Goal: Transaction & Acquisition: Subscribe to service/newsletter

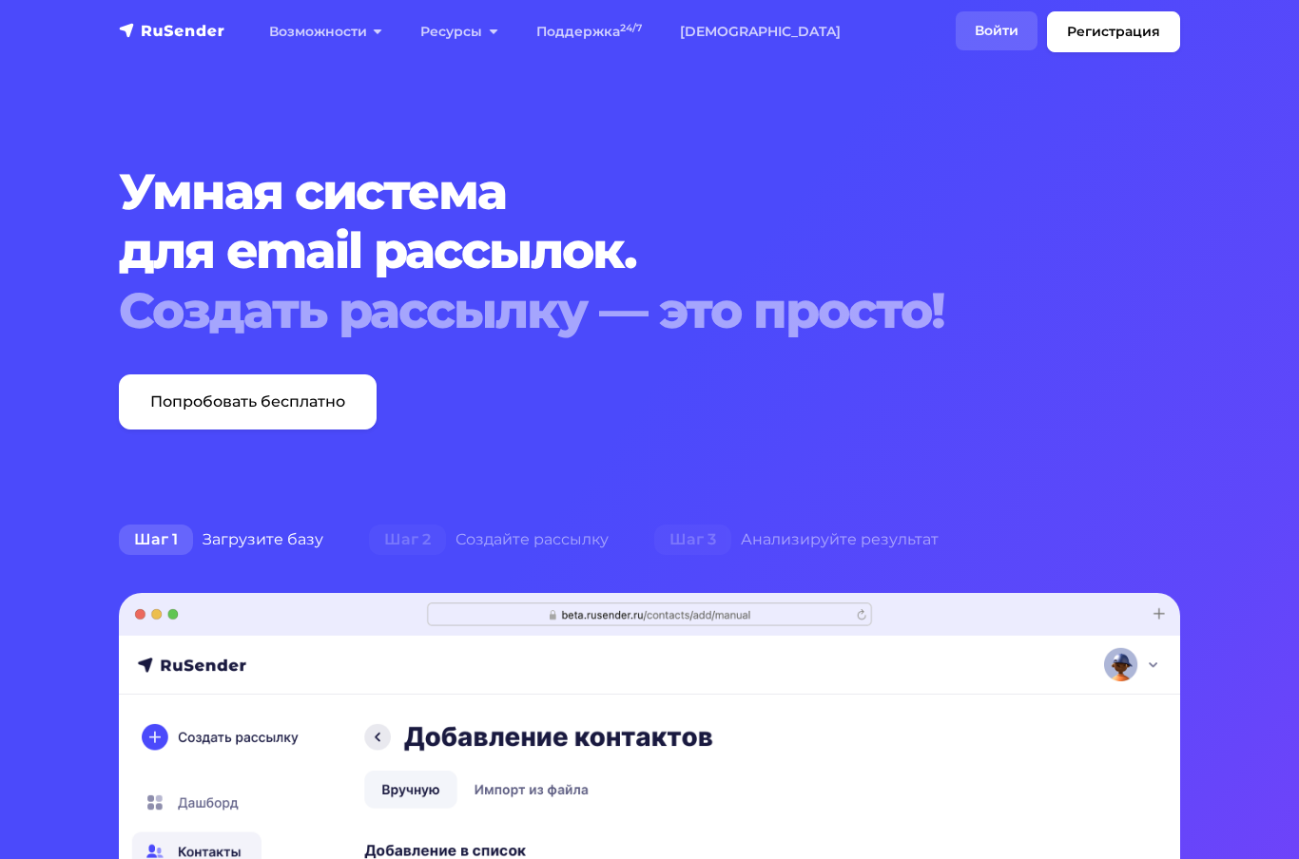
click at [1012, 16] on link "Войти" at bounding box center [996, 30] width 82 height 39
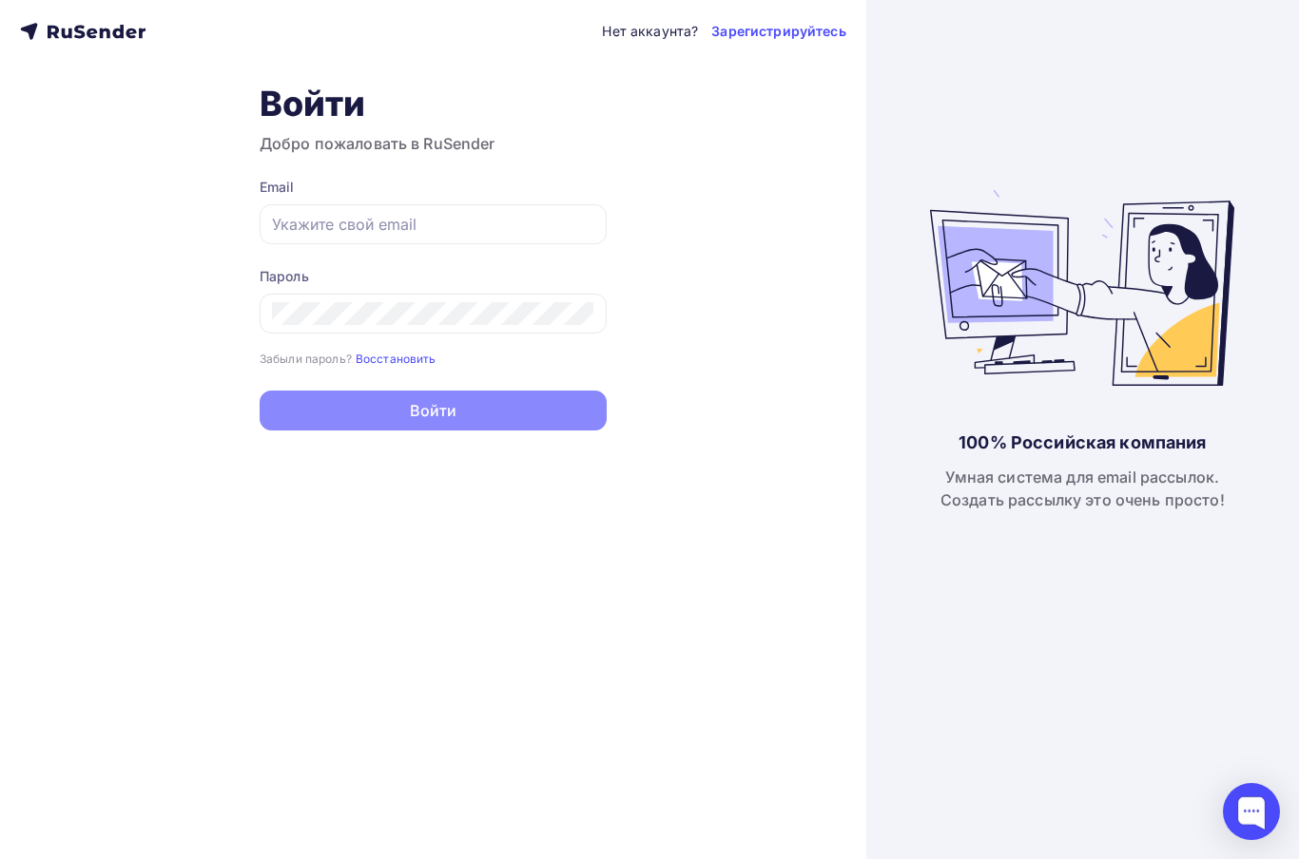
click at [512, 255] on form "Email Пароль Забыли пароль? Восстановить Забыли пароль? Восстановить Войти Нет …" at bounding box center [433, 304] width 347 height 253
click at [524, 235] on input "text" at bounding box center [433, 224] width 322 height 23
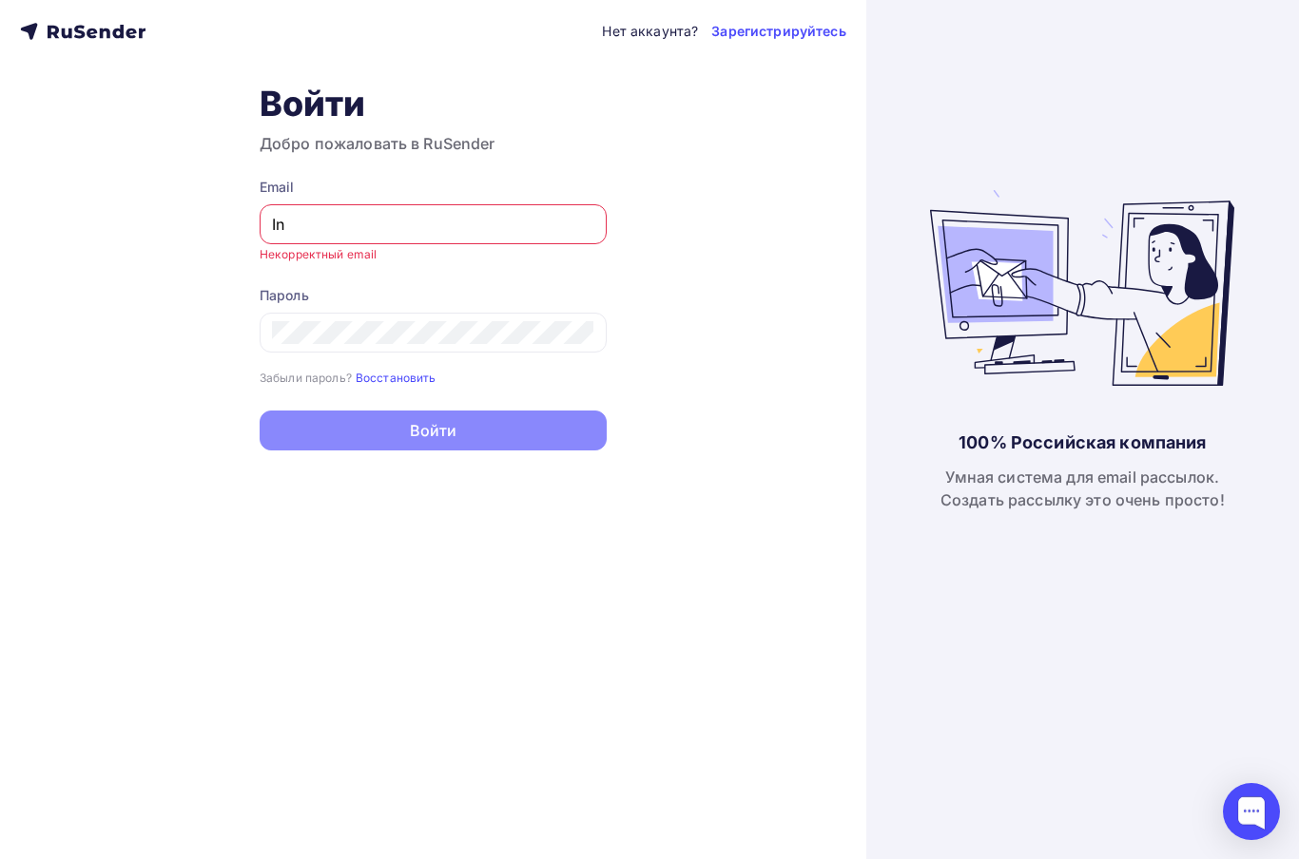
type input "I"
type input "Ш"
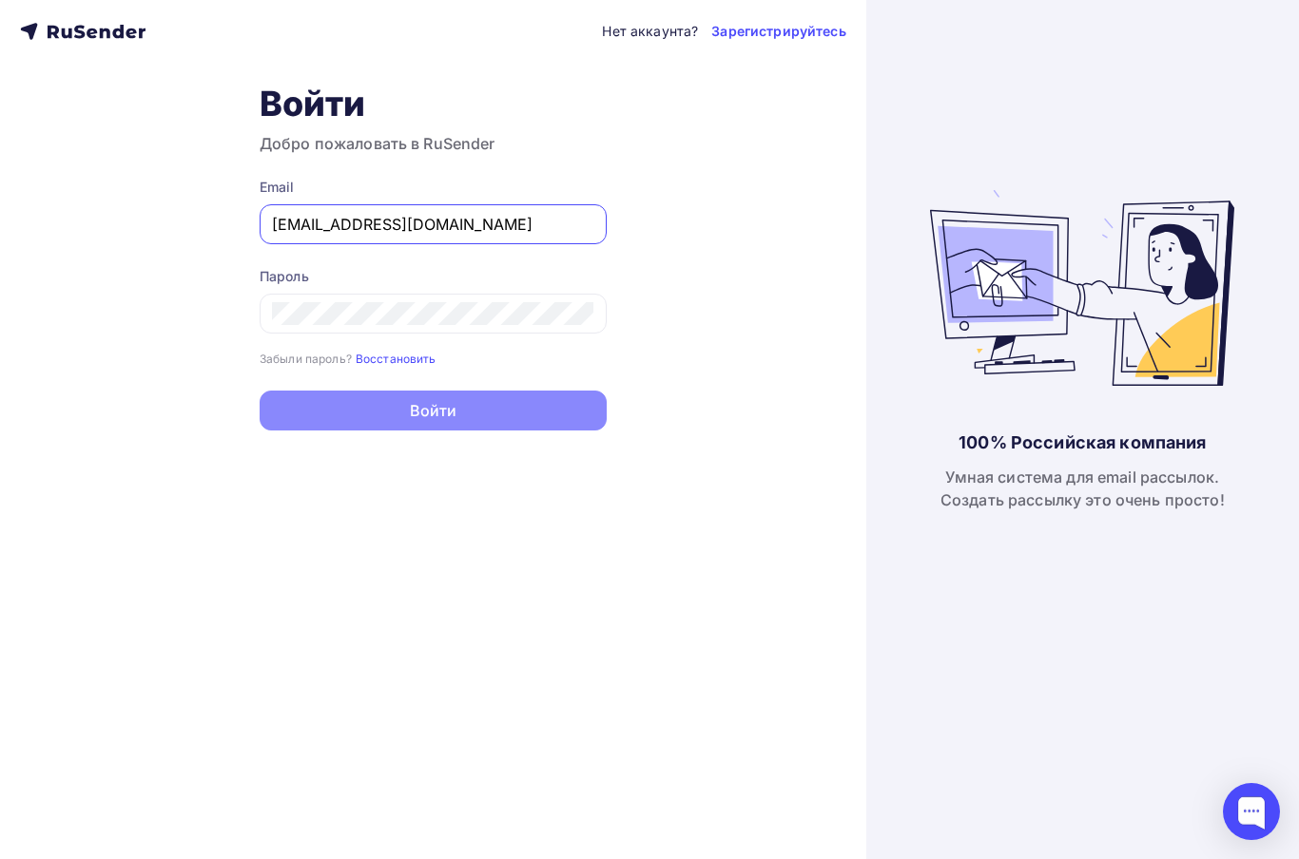
type input "Info@sarenokbot.ru"
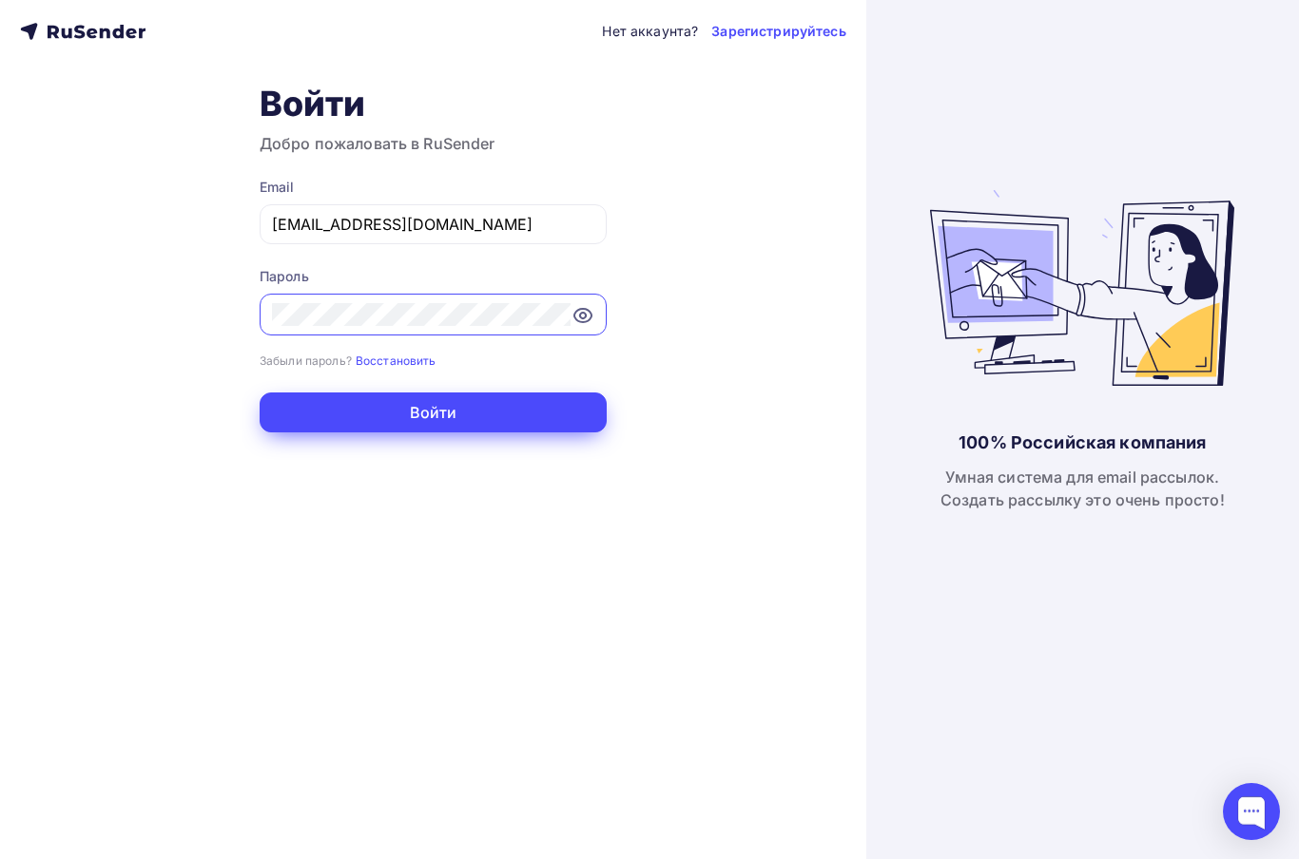
click at [558, 420] on button "Войти" at bounding box center [433, 413] width 347 height 40
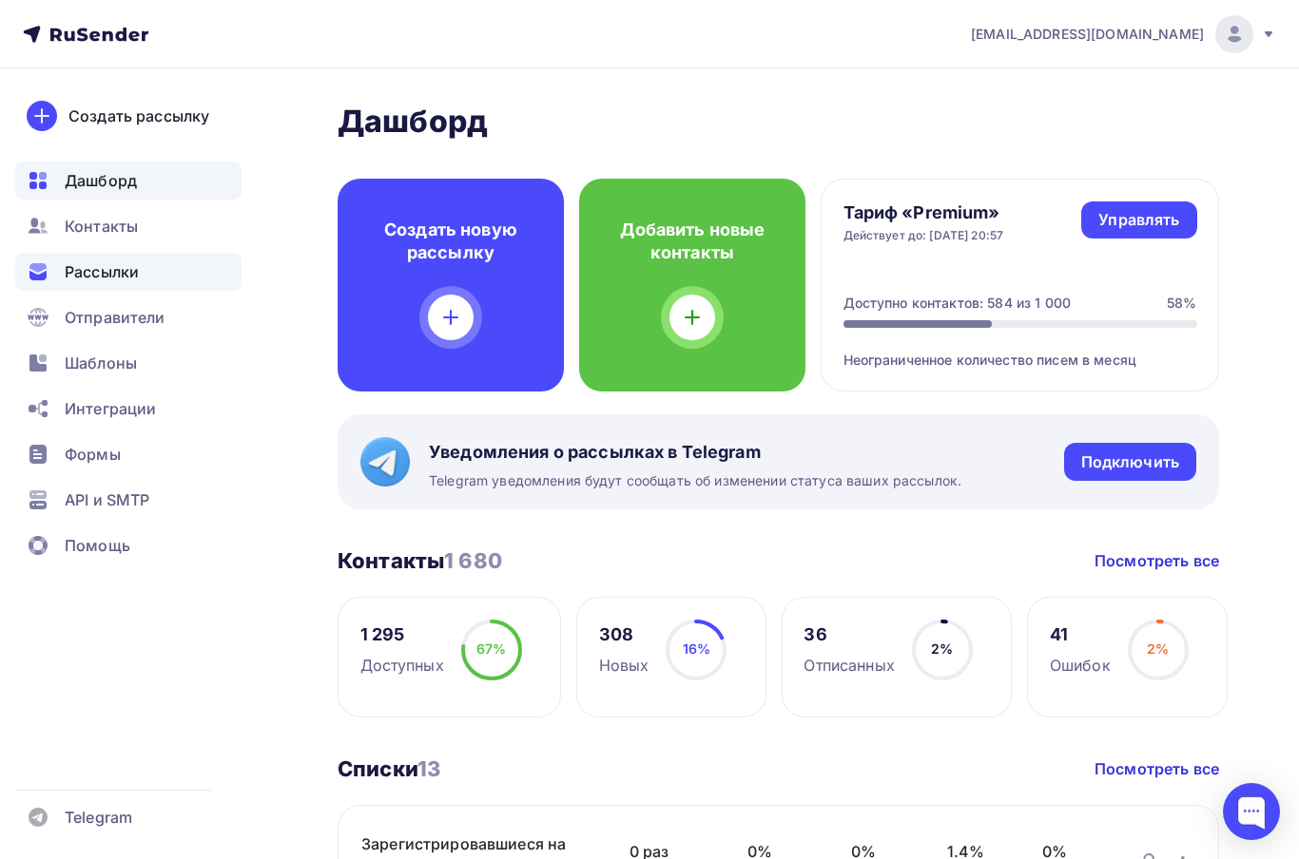
click at [169, 270] on div "Рассылки" at bounding box center [128, 272] width 226 height 38
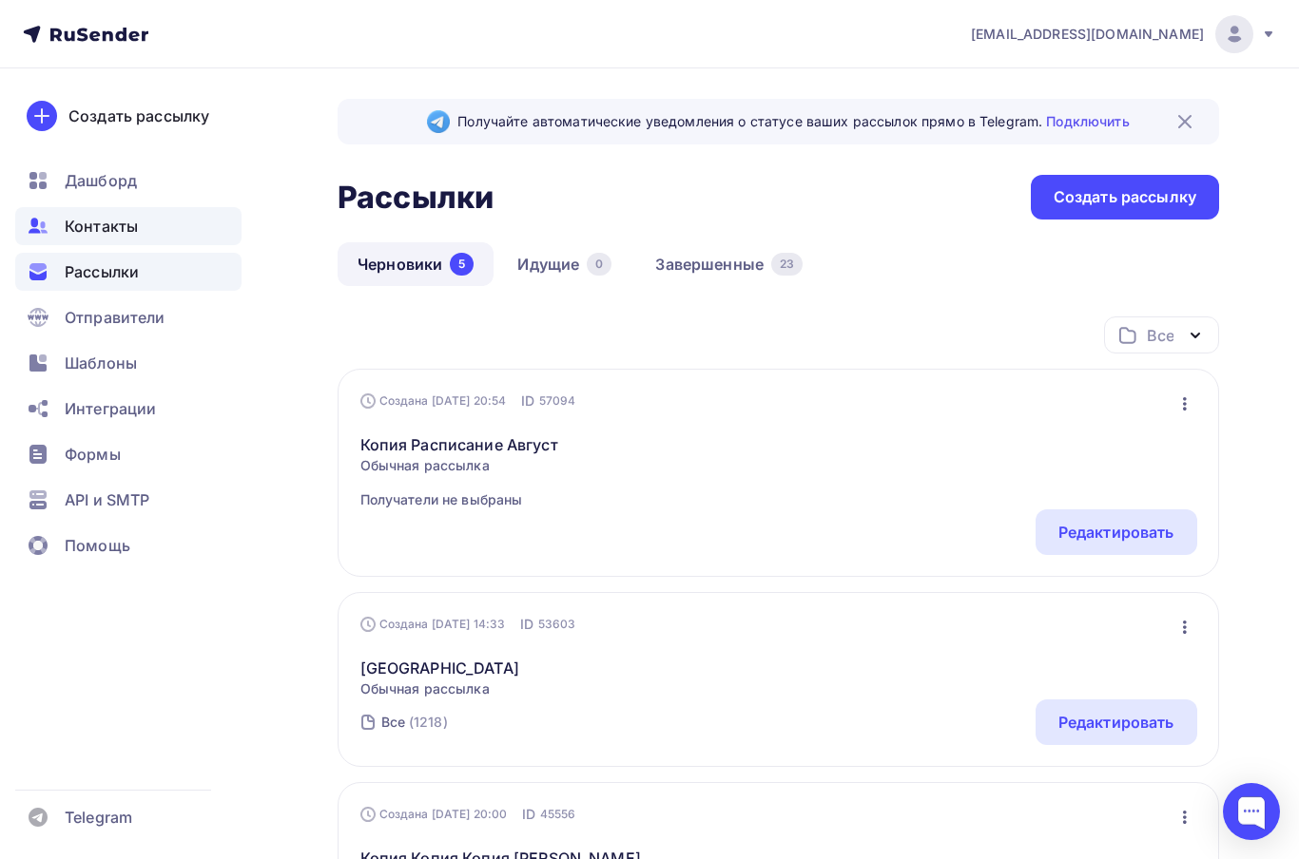
click at [153, 236] on div "Контакты" at bounding box center [128, 226] width 226 height 38
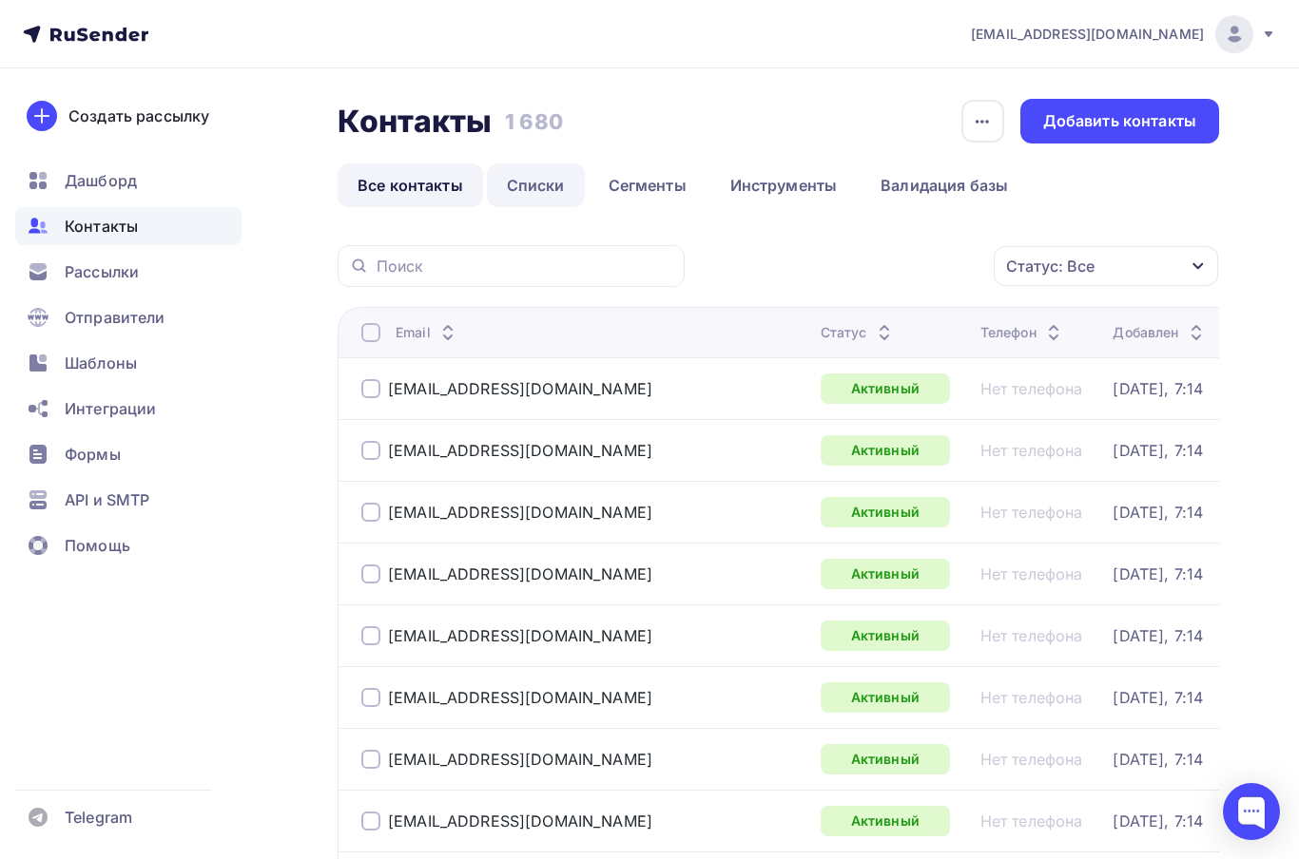
click at [543, 191] on link "Списки" at bounding box center [536, 186] width 98 height 44
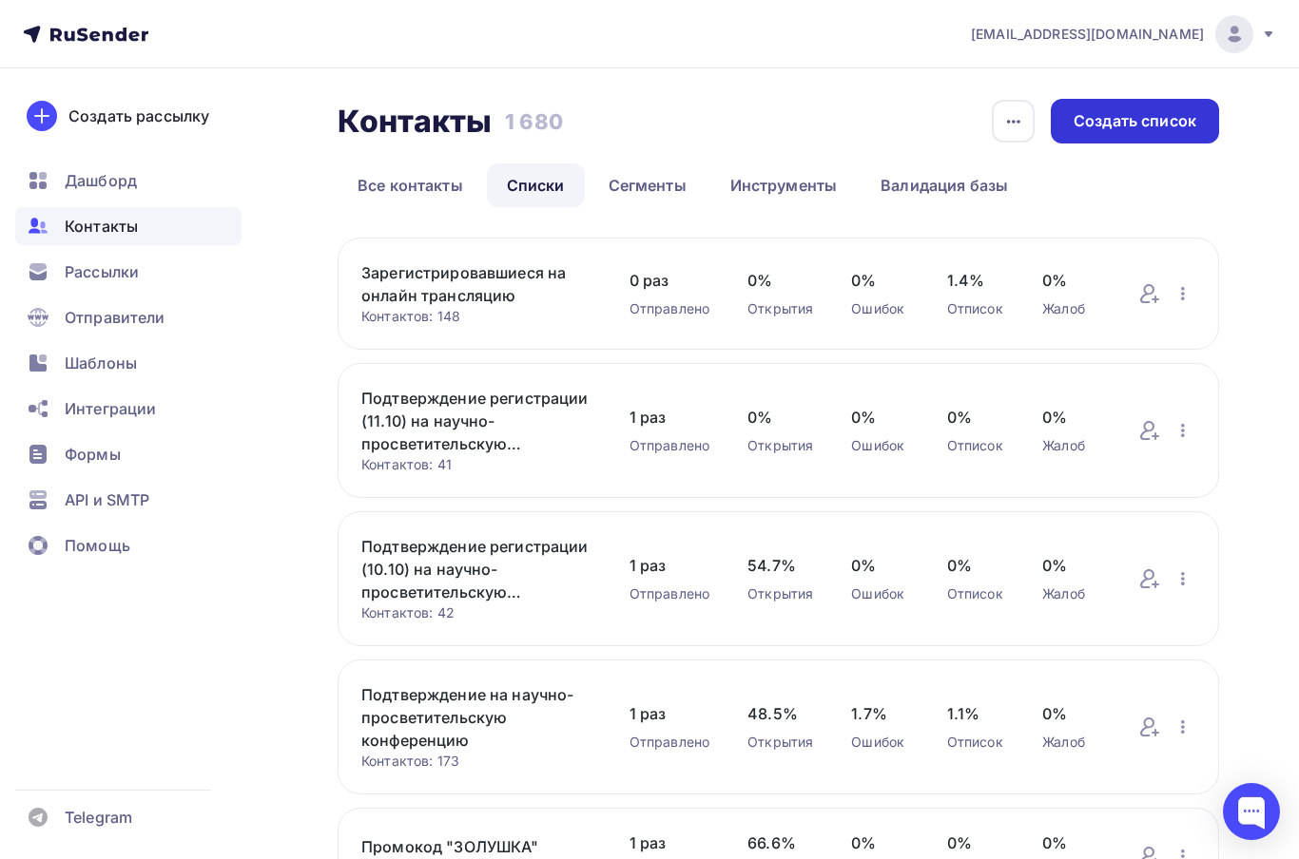
click at [1166, 124] on div "Создать список" at bounding box center [1134, 121] width 123 height 22
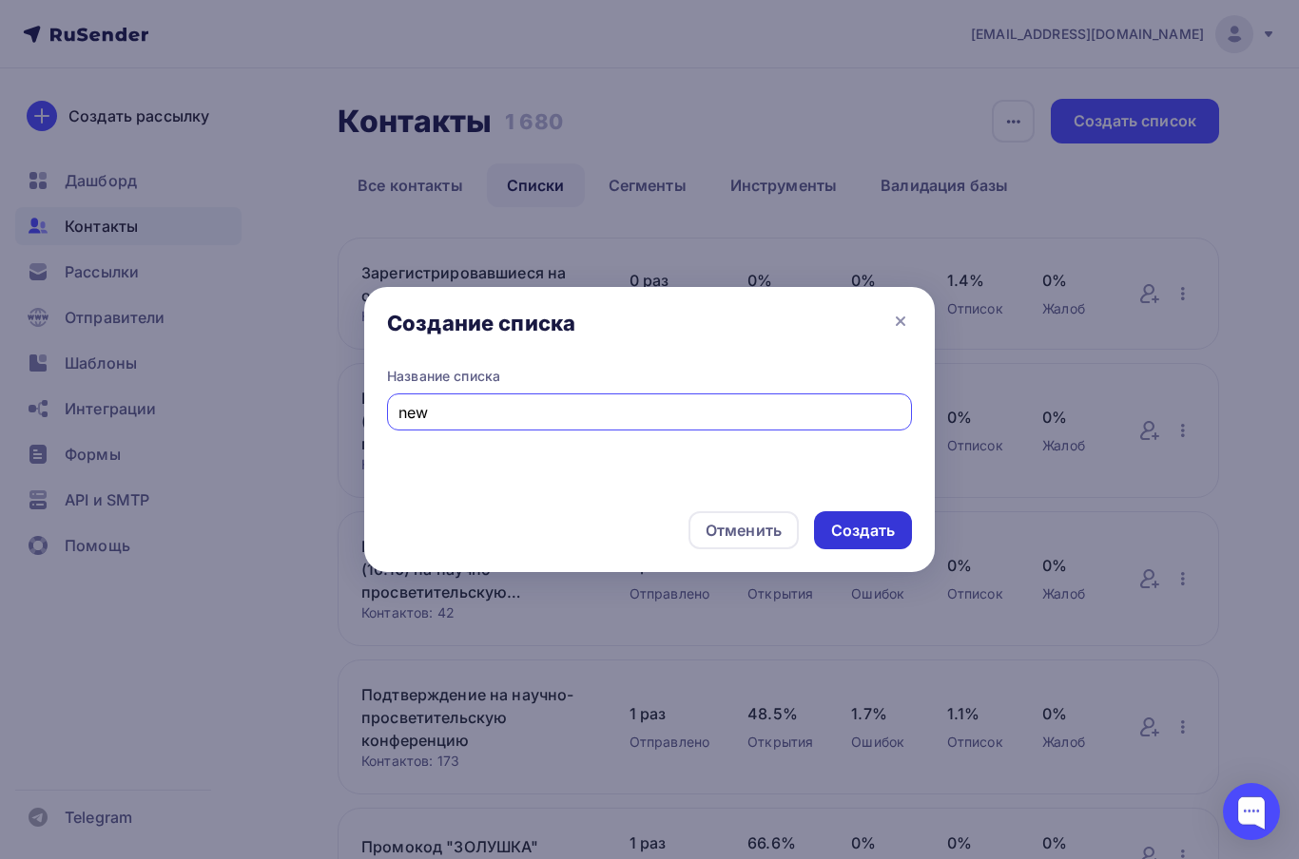
type input "new"
click at [888, 532] on div "Создать" at bounding box center [863, 531] width 64 height 22
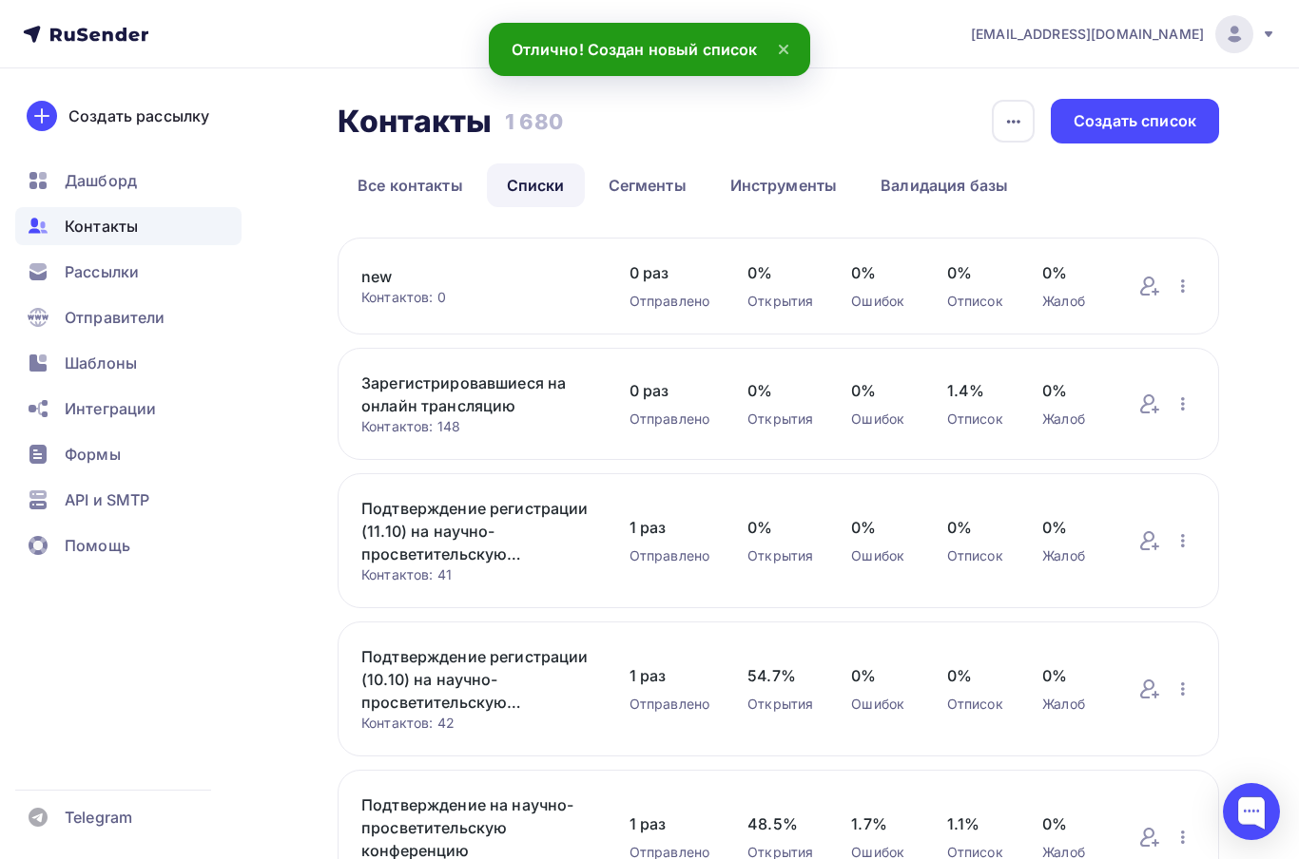
click at [566, 287] on link "new" at bounding box center [476, 276] width 230 height 23
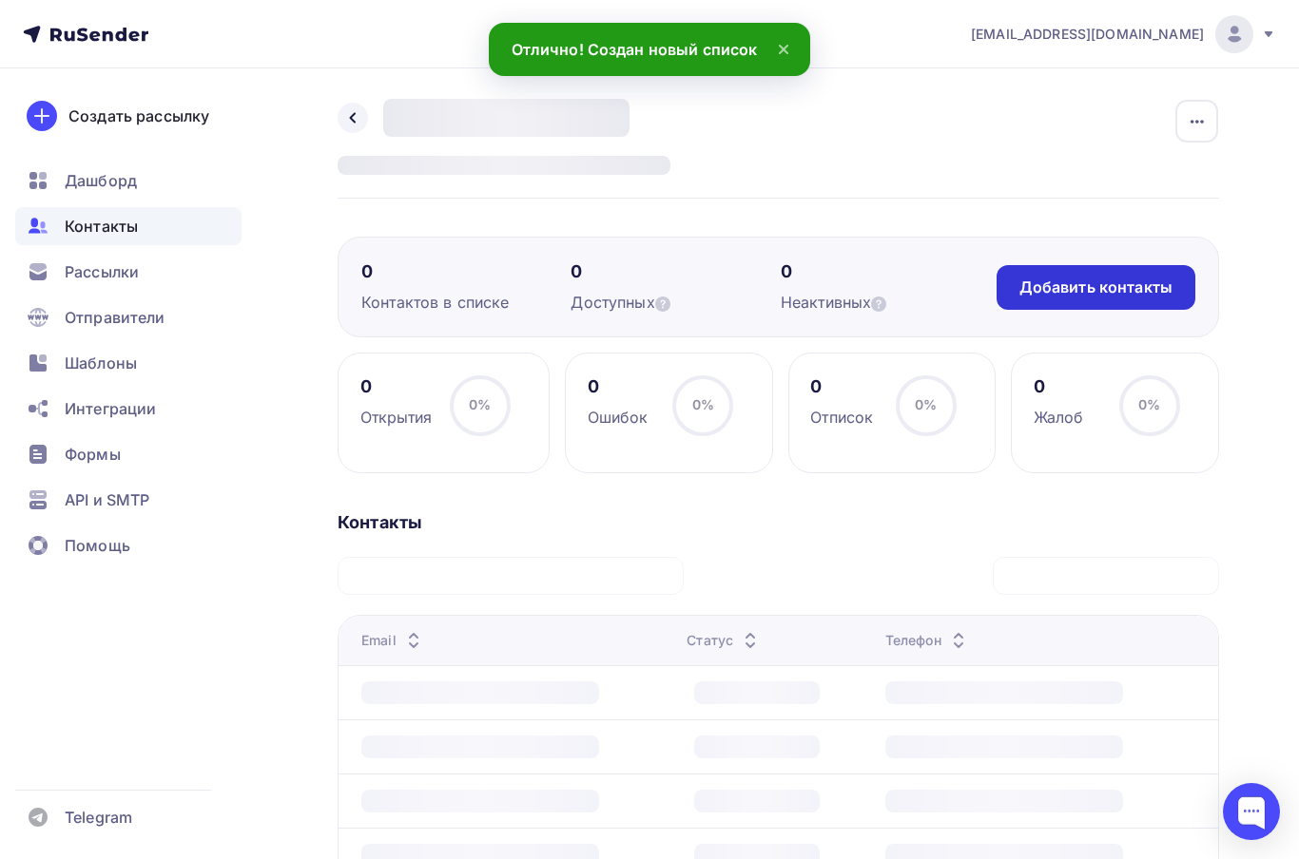
click at [1092, 297] on div "Добавить контакты" at bounding box center [1095, 288] width 153 height 22
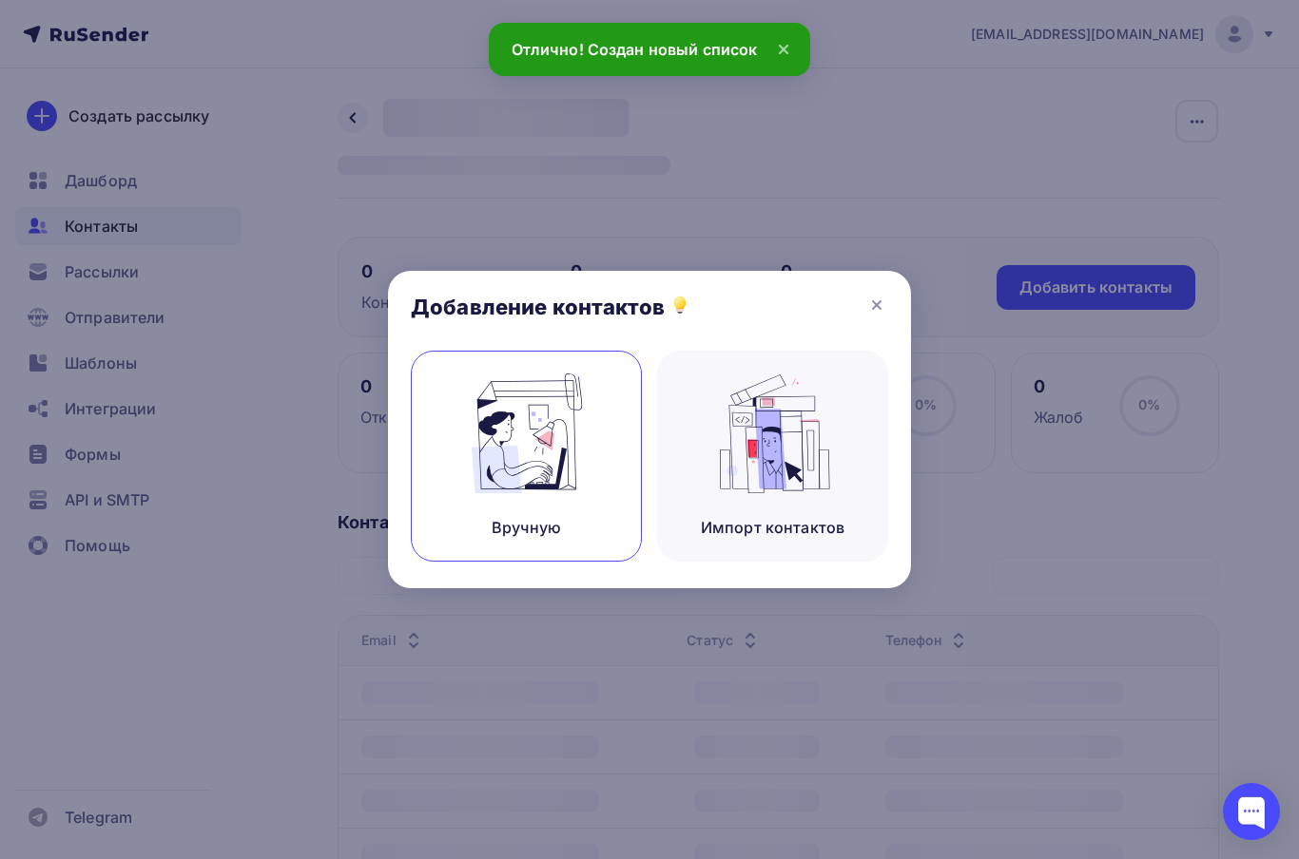
click at [585, 488] on img at bounding box center [526, 434] width 127 height 120
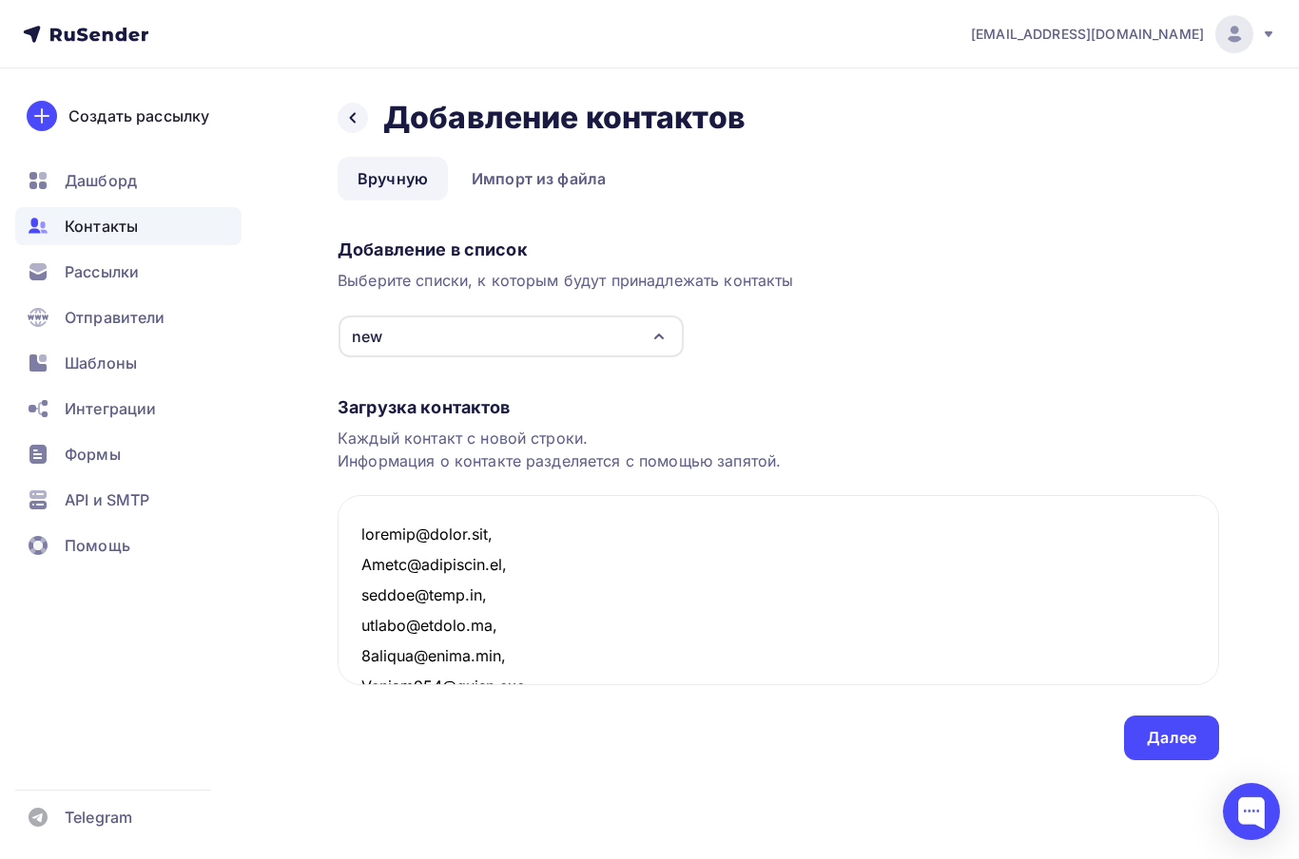
scroll to position [5182, 0]
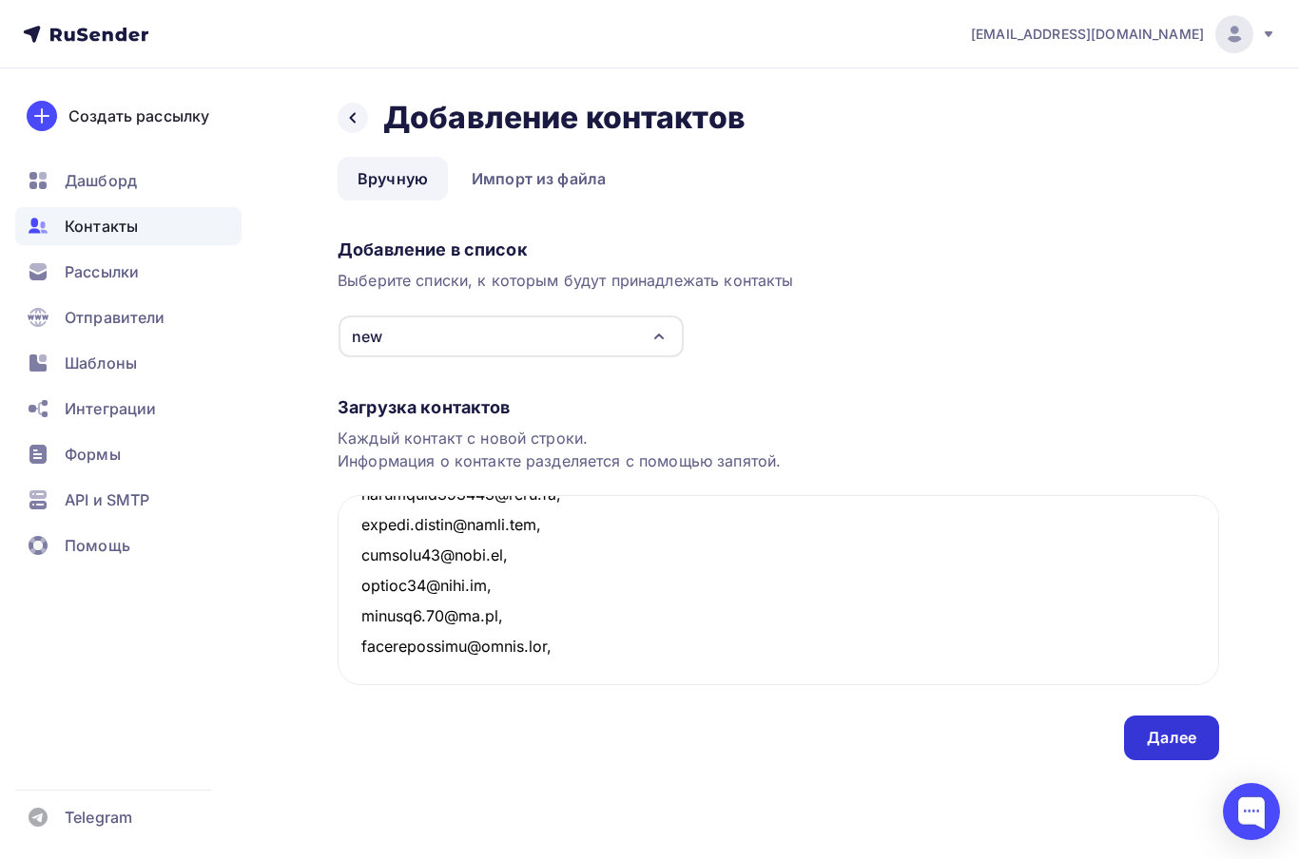
type textarea "thujzed@gmail.com, Speak@withsarah.ru, gzorgg@mail.ru, thujed@yandex.ru, 7semeo…"
click at [1175, 718] on div "Далее" at bounding box center [1171, 738] width 95 height 45
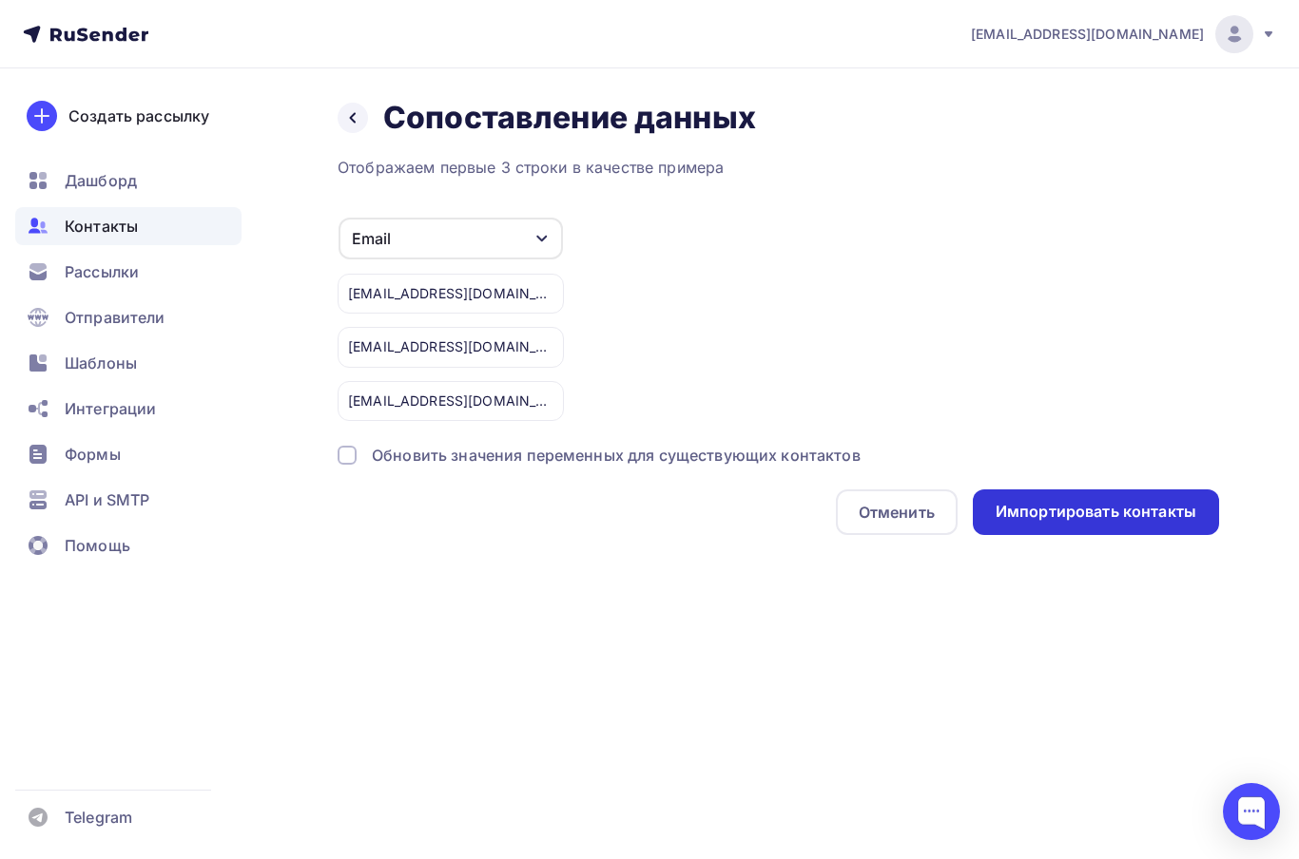
click at [1147, 509] on div "Импортировать контакты" at bounding box center [1095, 512] width 201 height 22
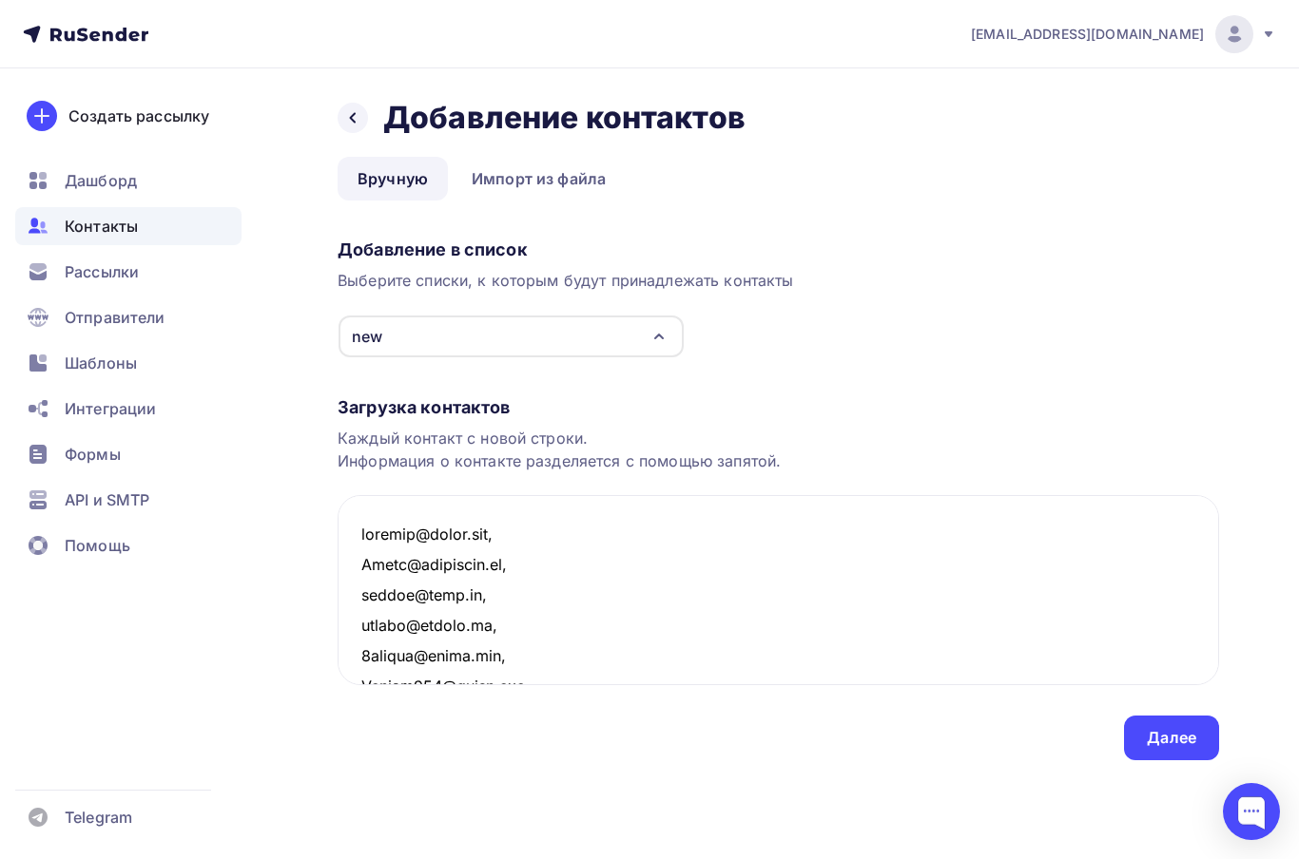
scroll to position [5182, 0]
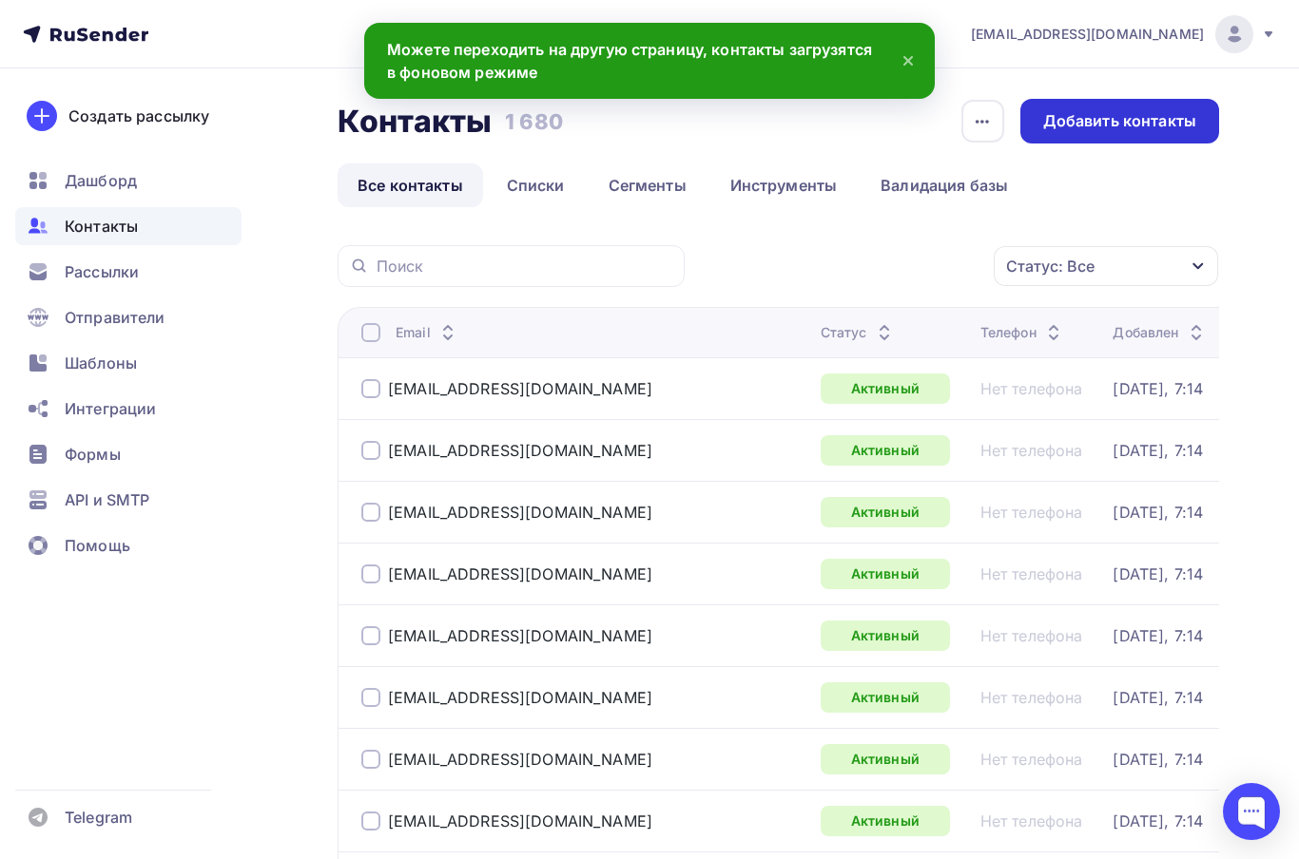
click at [1149, 122] on div "Добавить контакты" at bounding box center [1119, 121] width 153 height 22
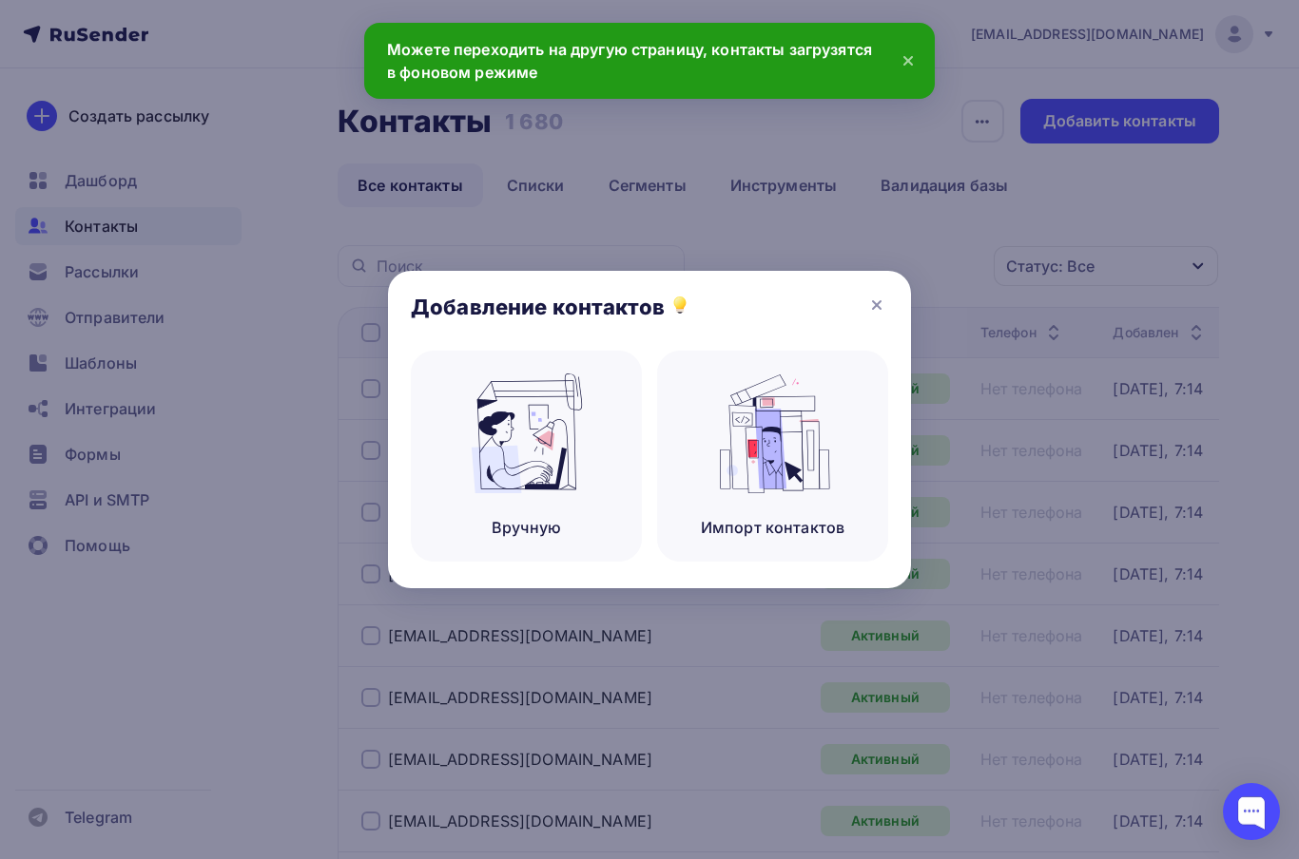
click at [971, 226] on div at bounding box center [649, 429] width 1299 height 859
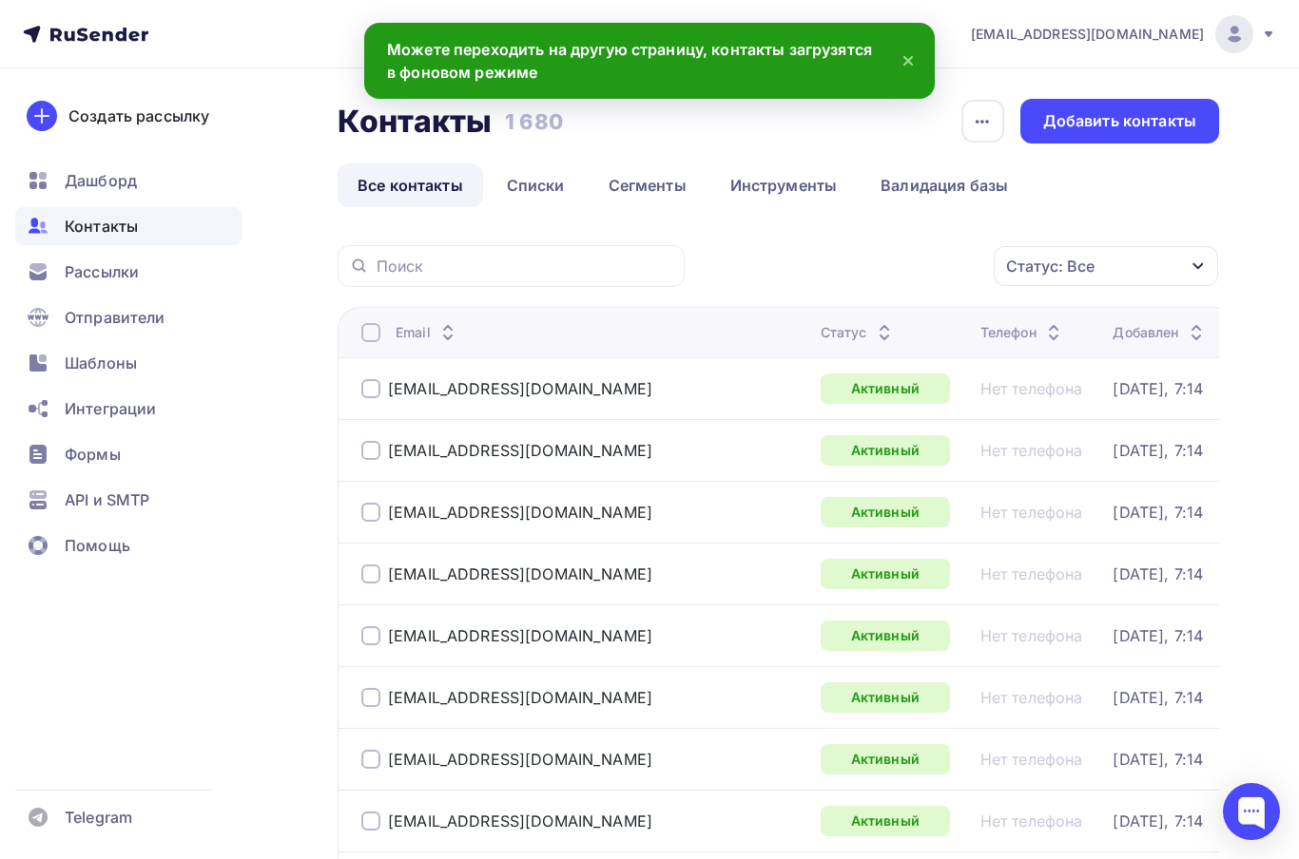
click at [176, 272] on div "Рассылки" at bounding box center [128, 272] width 226 height 38
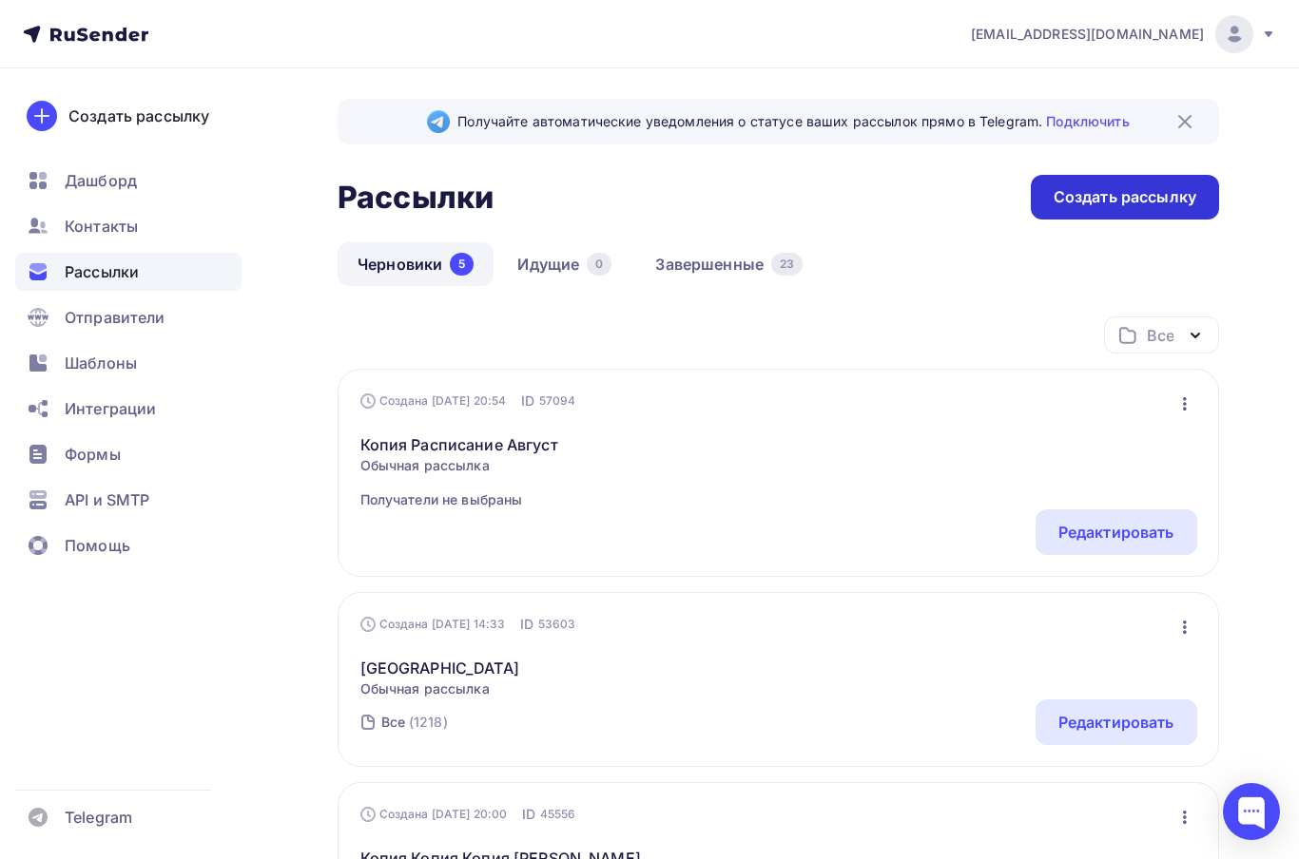
click at [1217, 184] on div "Создать рассылку" at bounding box center [1124, 197] width 188 height 45
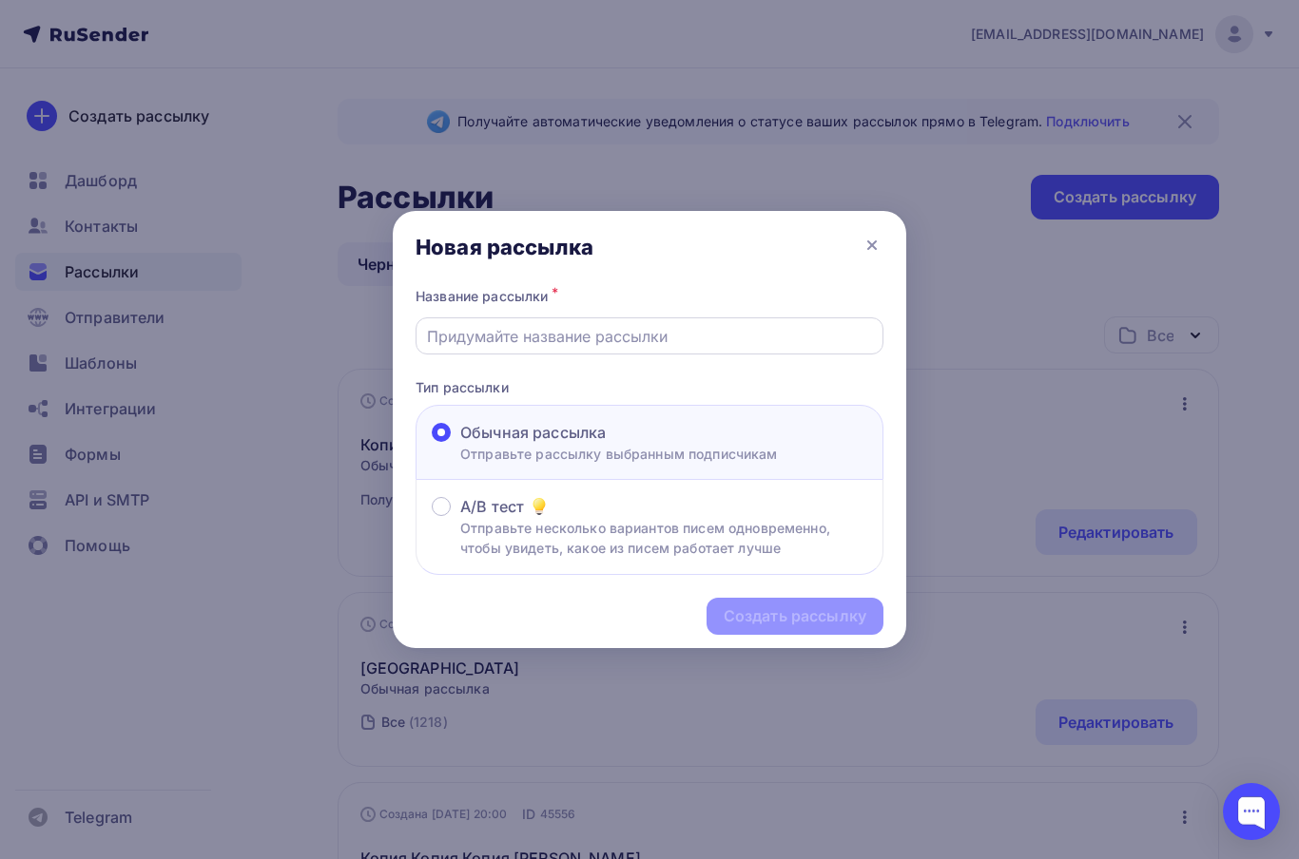
click at [792, 344] on input "text" at bounding box center [650, 336] width 446 height 23
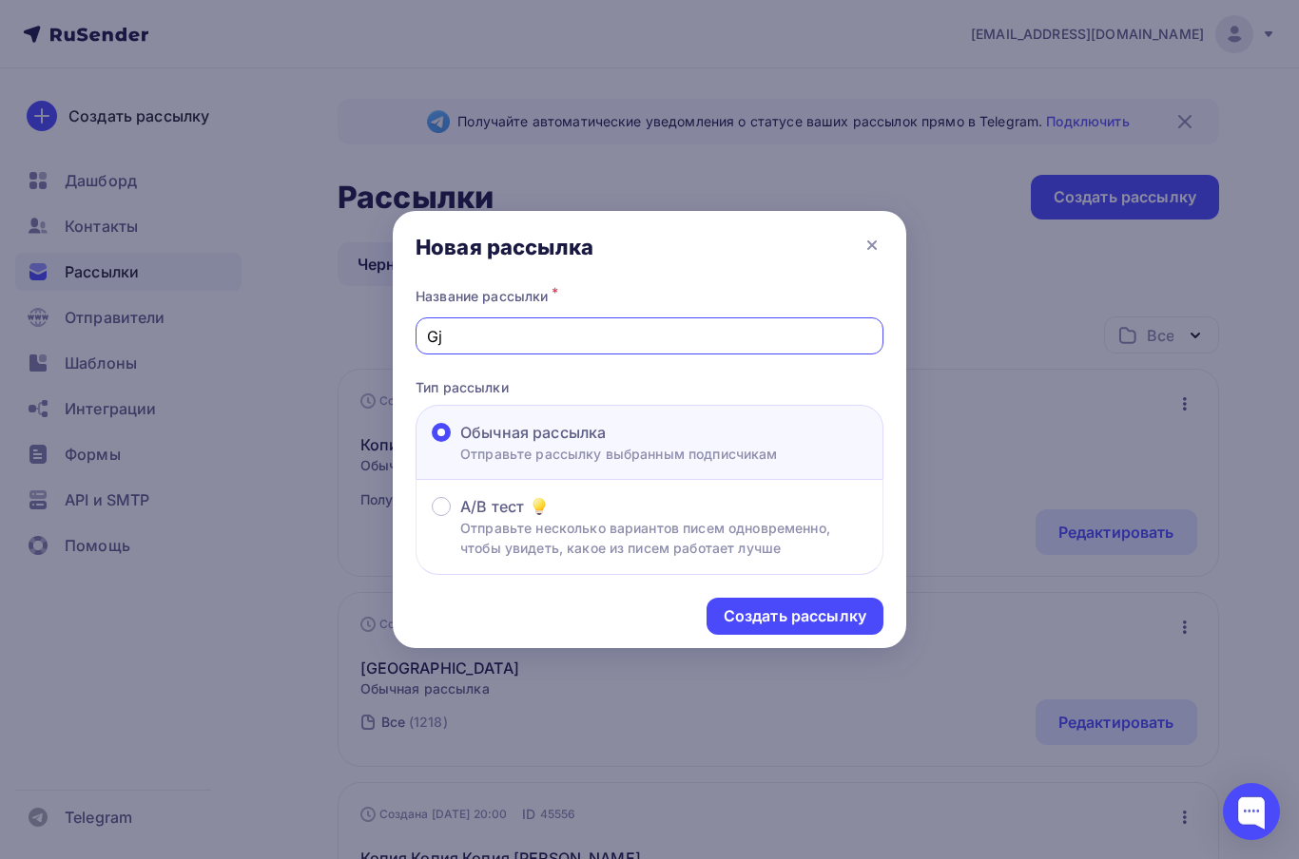
type input "G"
type input "C"
type input "Ссылка на конфу"
click at [855, 624] on div "Создать рассылку" at bounding box center [794, 617] width 143 height 22
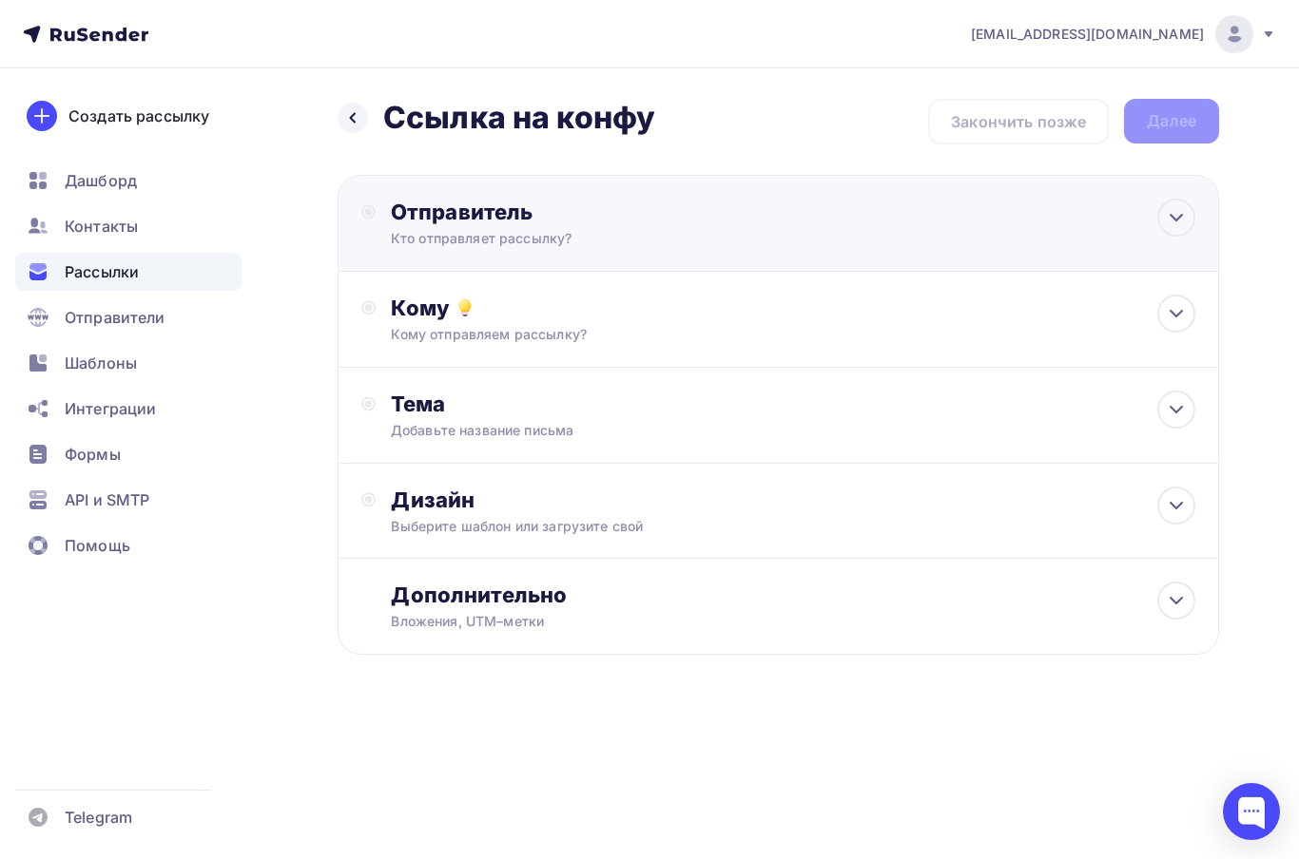
click at [1059, 249] on div "Отправитель Кто отправляет рассылку? Email * info@sarenokbot.ru info@sarenok.ru…" at bounding box center [777, 223] width 881 height 97
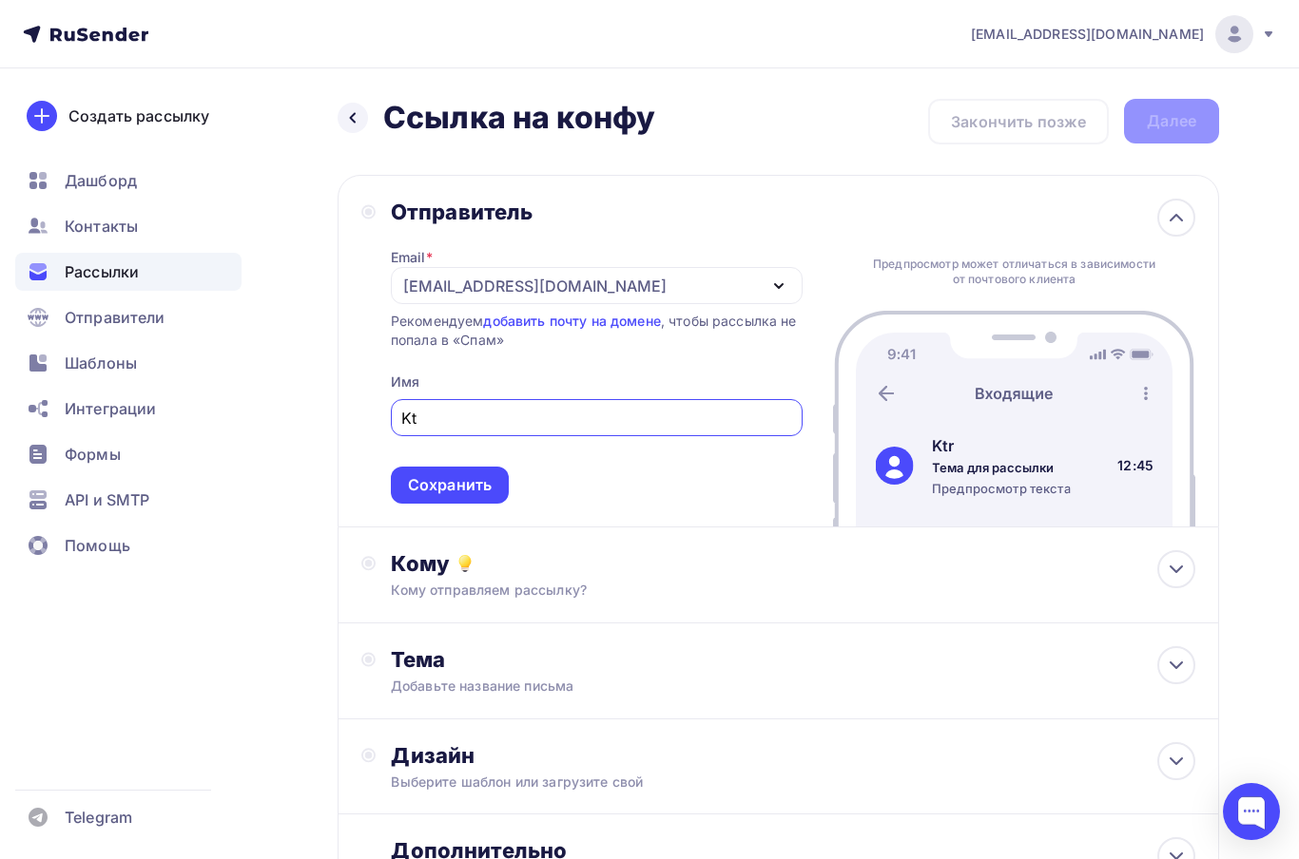
type input "K"
click at [620, 414] on input "Лекторий Сар" at bounding box center [596, 418] width 390 height 23
click at [460, 420] on input "Лекторий Сар" at bounding box center [596, 418] width 390 height 23
click at [459, 420] on input "Лекторий Сар" at bounding box center [596, 418] width 390 height 23
click at [473, 413] on input "Лекторий Сар" at bounding box center [596, 418] width 390 height 23
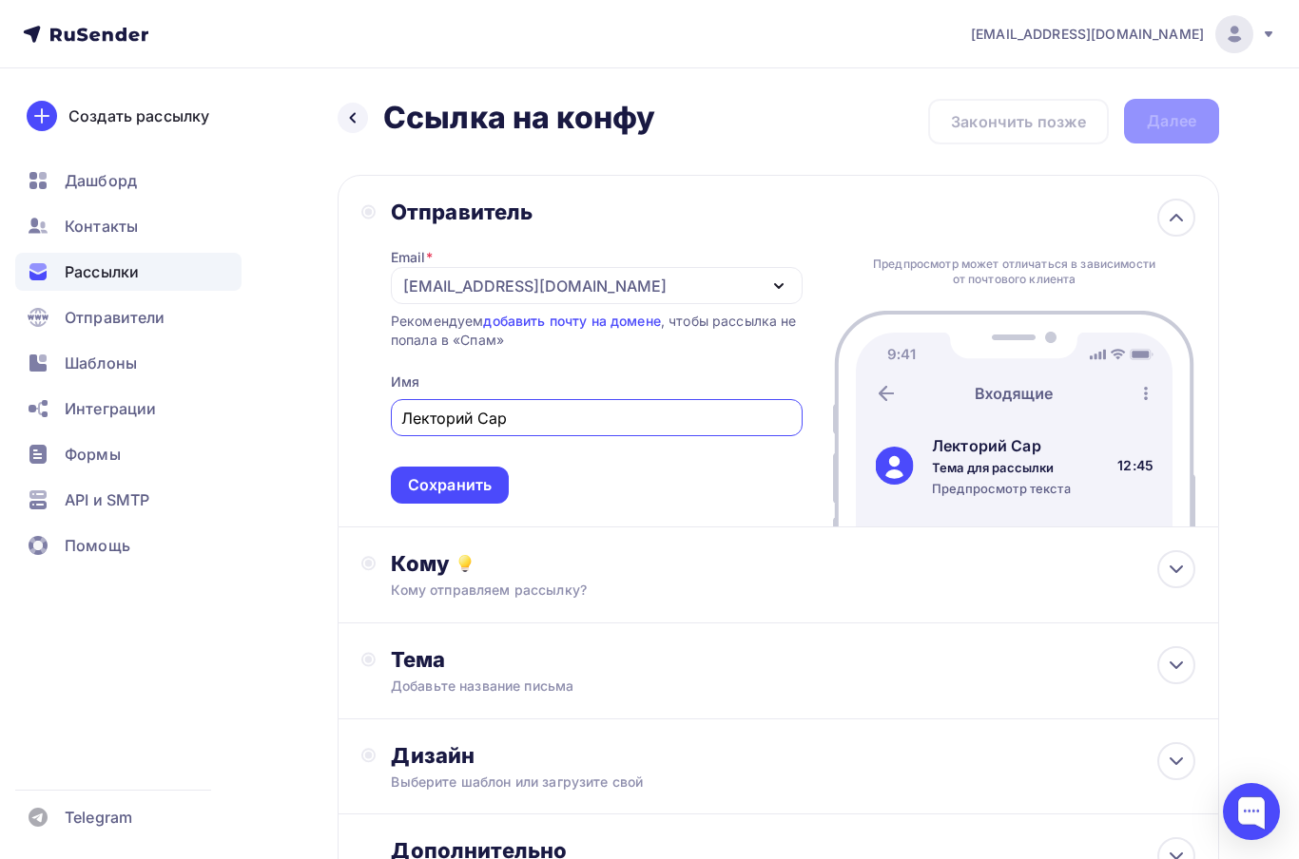
paste input "Лекторий Сарёнок"
click at [776, 278] on icon "button" at bounding box center [778, 286] width 23 height 23
type input "Лекторий Сарёнок"
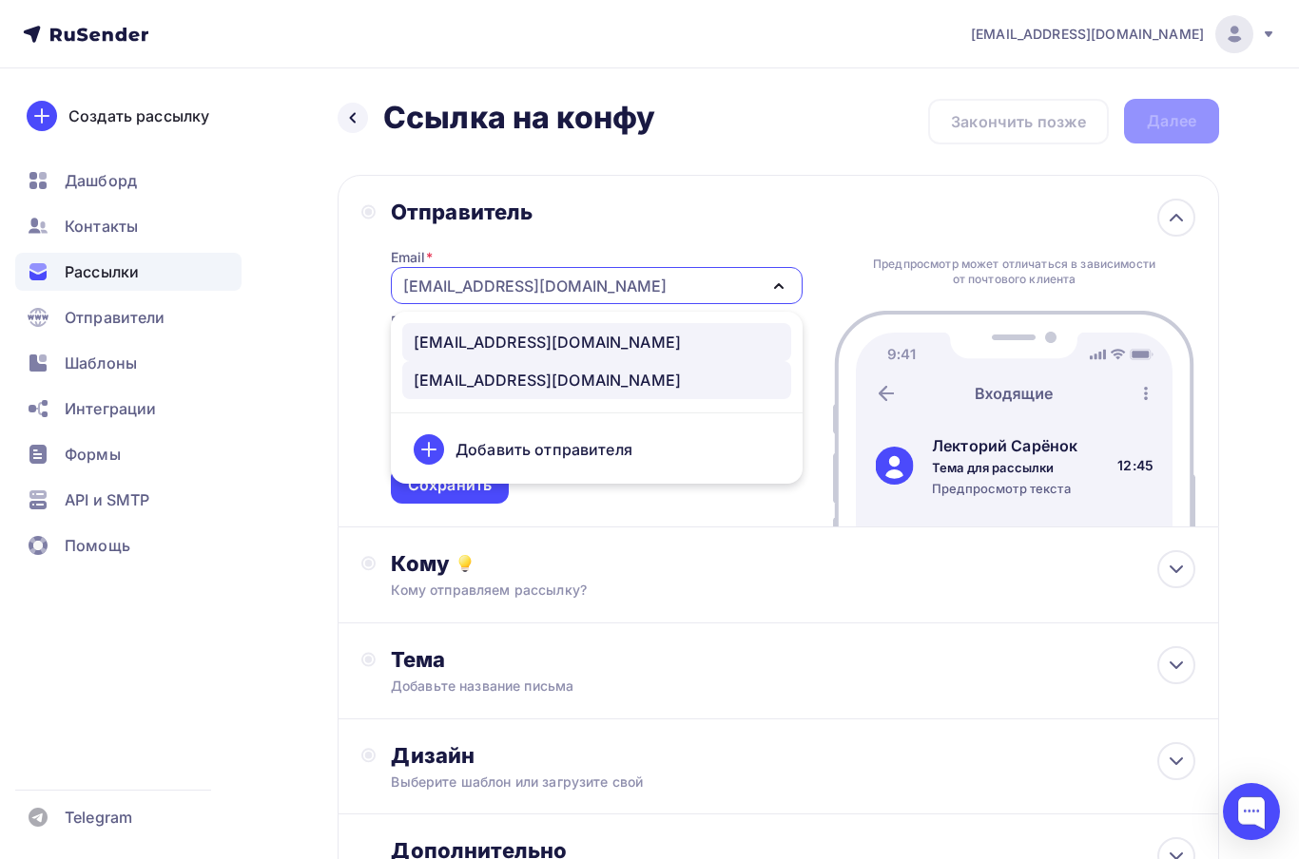
click at [619, 339] on div "info@sarenok.ru" at bounding box center [597, 342] width 366 height 23
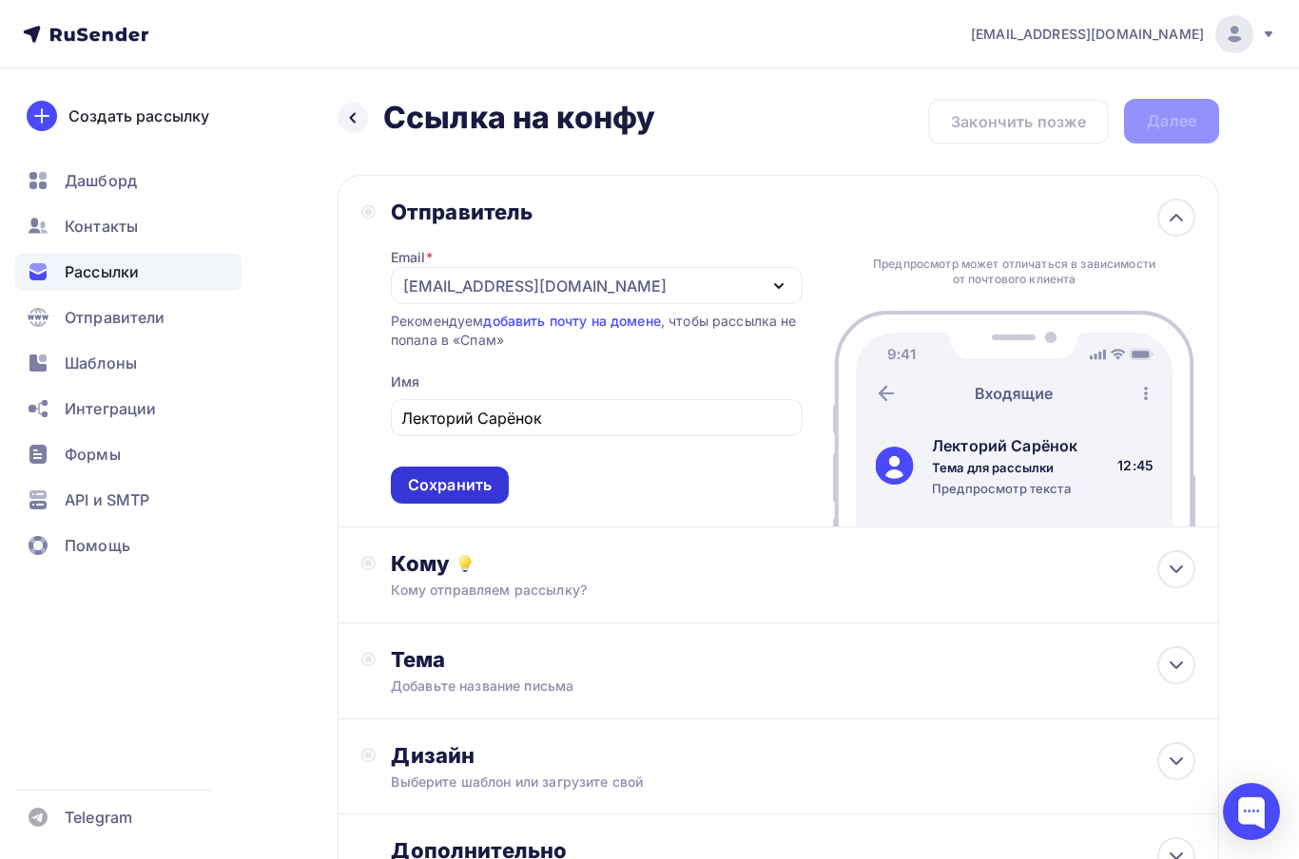
click at [500, 476] on div "Сохранить" at bounding box center [450, 485] width 118 height 37
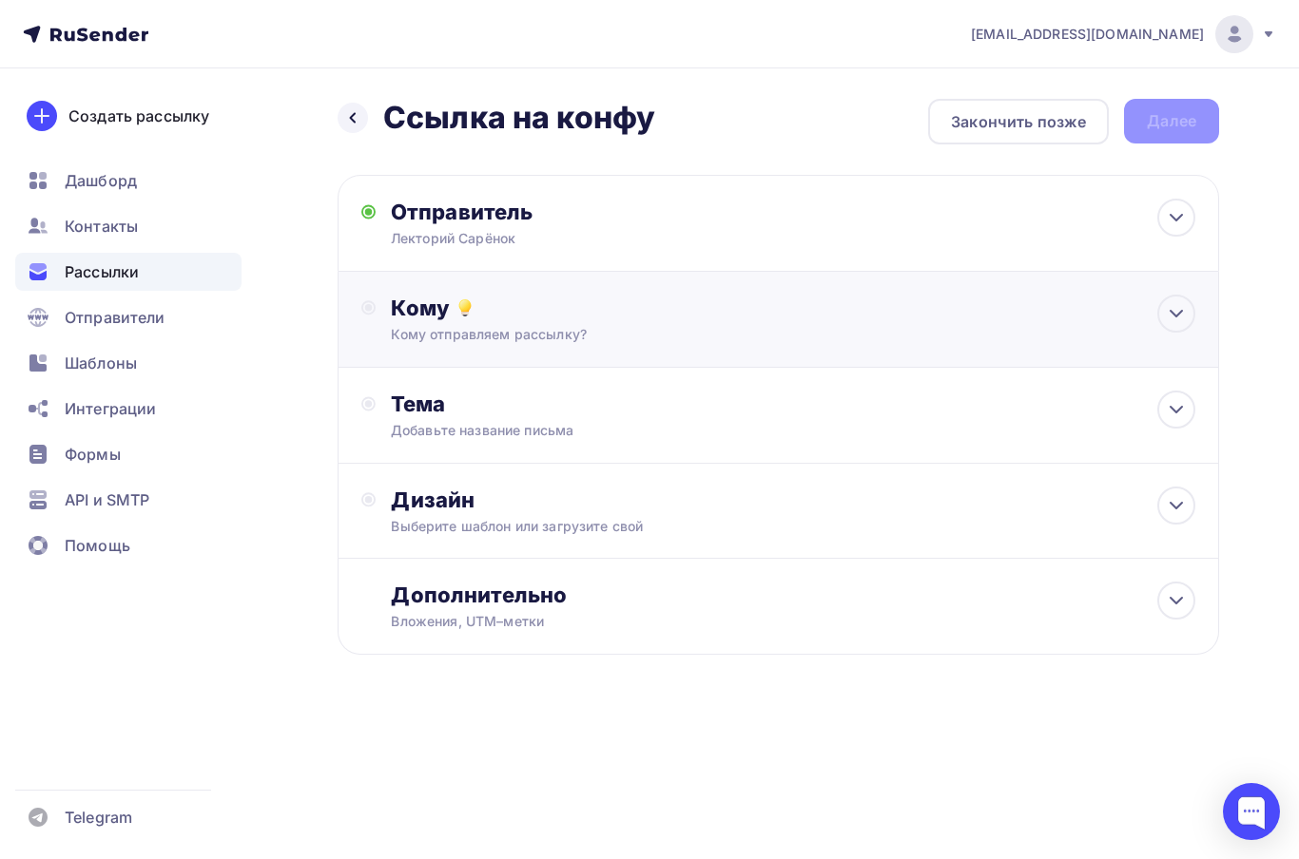
click at [807, 347] on div "Кому Кому отправляем рассылку? Списки получателей Выберите список Все списки id…" at bounding box center [777, 320] width 881 height 96
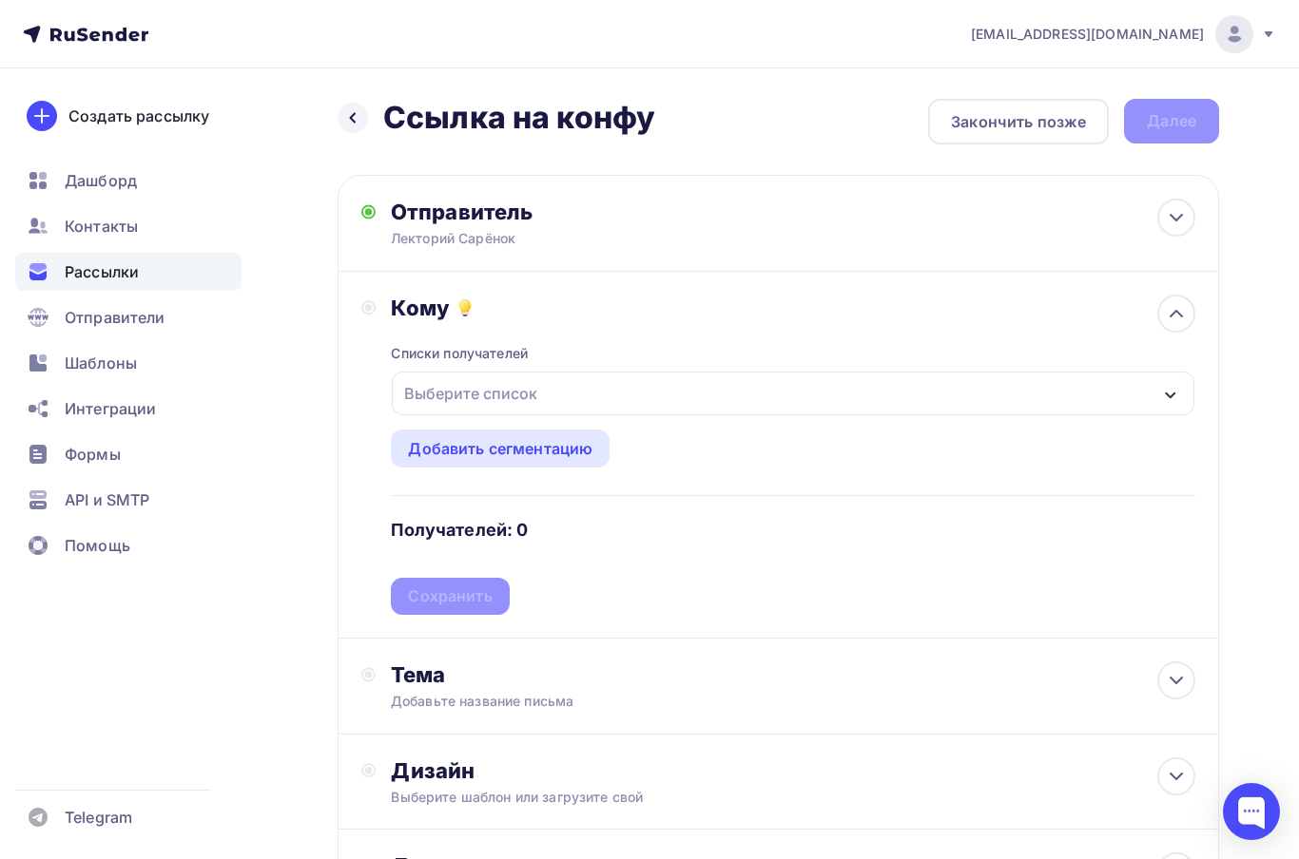
click at [755, 411] on div "Выберите список" at bounding box center [793, 394] width 802 height 44
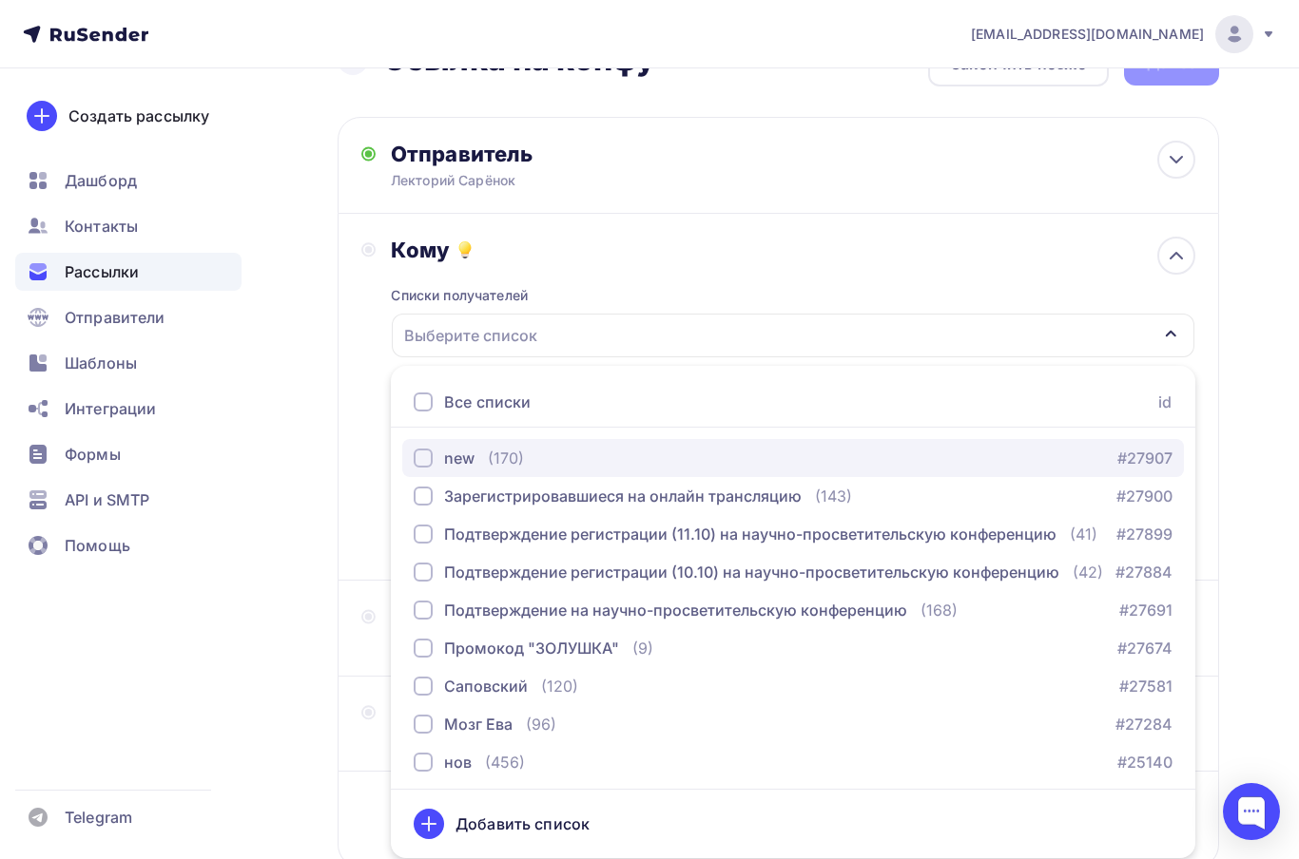
click at [583, 462] on div "new (170) #27907" at bounding box center [793, 458] width 759 height 23
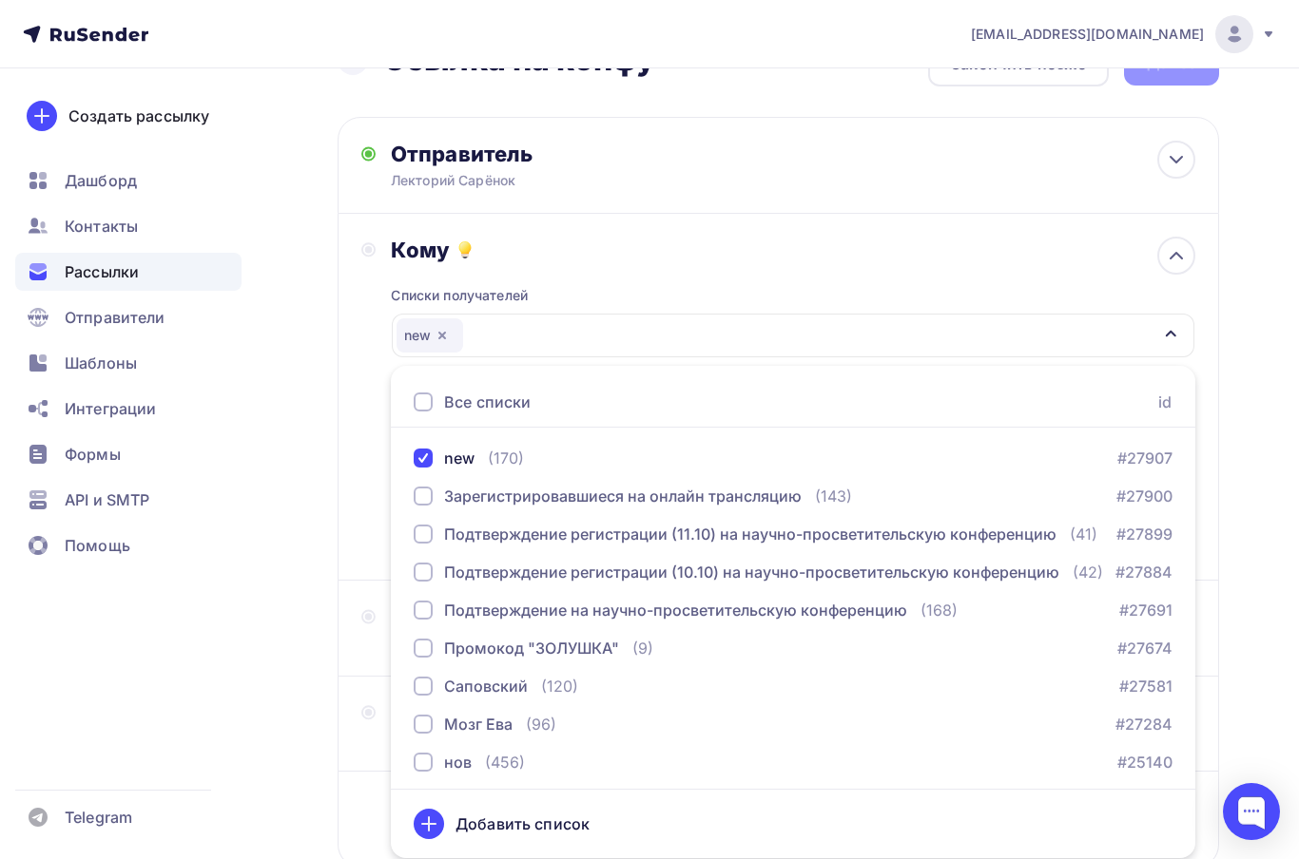
click at [318, 546] on div "Назад Ссылка на конфу Ссылка на конфу Закончить позже Далее Отправитель Лектори…" at bounding box center [649, 500] width 1299 height 980
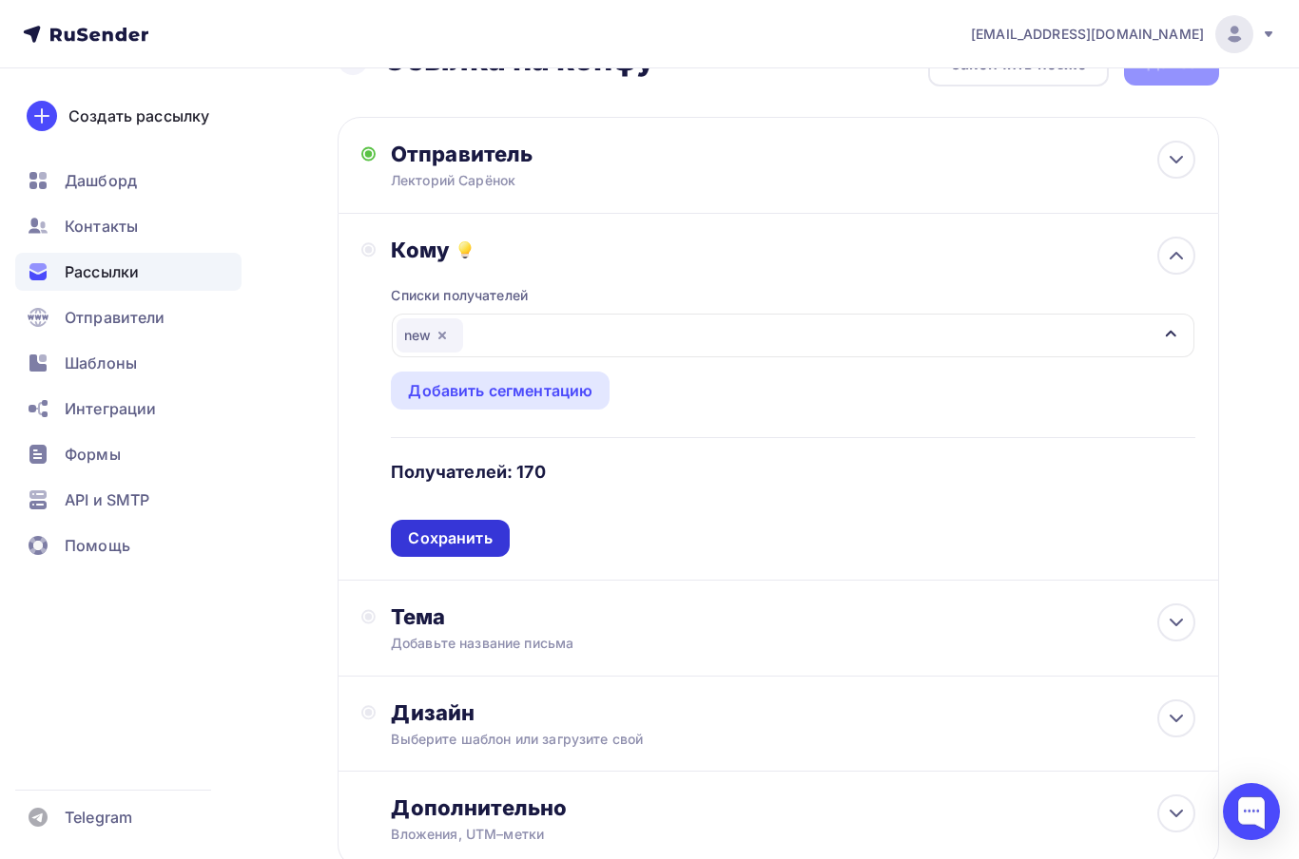
click at [452, 557] on div "Сохранить" at bounding box center [450, 538] width 118 height 37
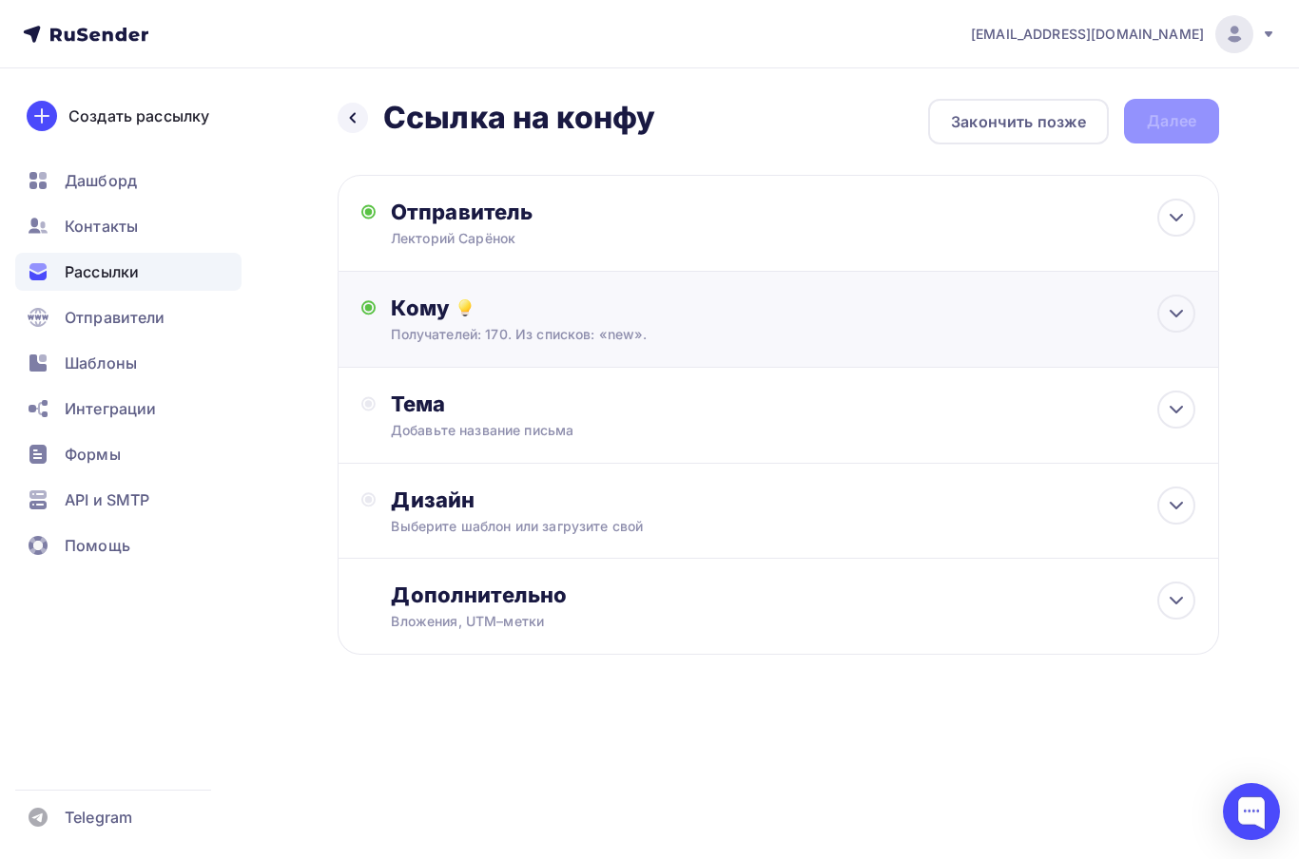
scroll to position [0, 0]
click at [668, 437] on div "Добавьте название письма" at bounding box center [560, 430] width 338 height 19
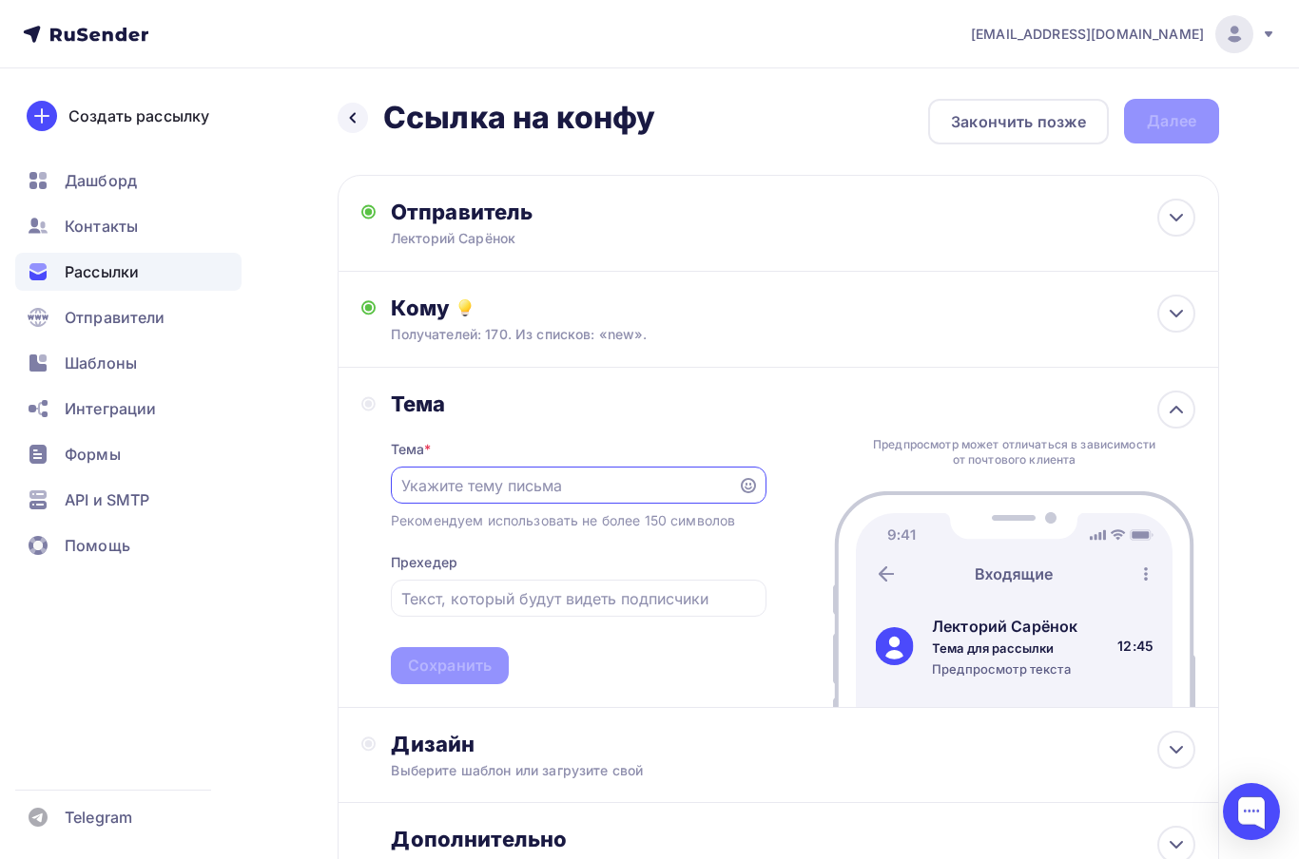
paste input "Внимание, товарищ! «Учёный Сарёнок» выходит в эфир!"
type input "Внимание, товарищ! «Учёный Сарёнок» выходит в эфир!"
click at [714, 601] on input "text" at bounding box center [578, 598] width 354 height 23
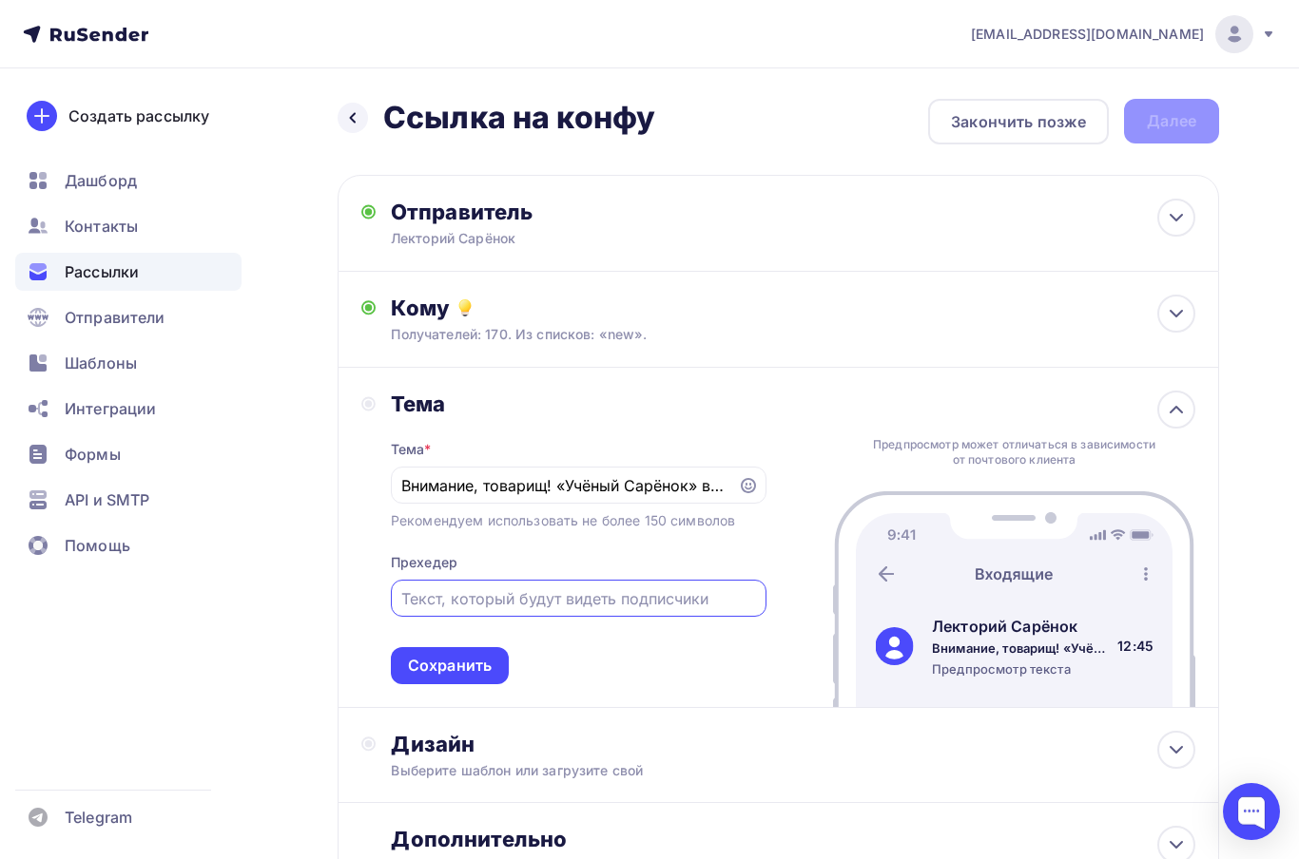
paste input "Подключайтесь к трансляции и занимайте места в первых рядах."
type input "Подключайтесь к трансляции и занимайте места в первых рядах."
click at [477, 656] on div "Сохранить" at bounding box center [450, 665] width 118 height 37
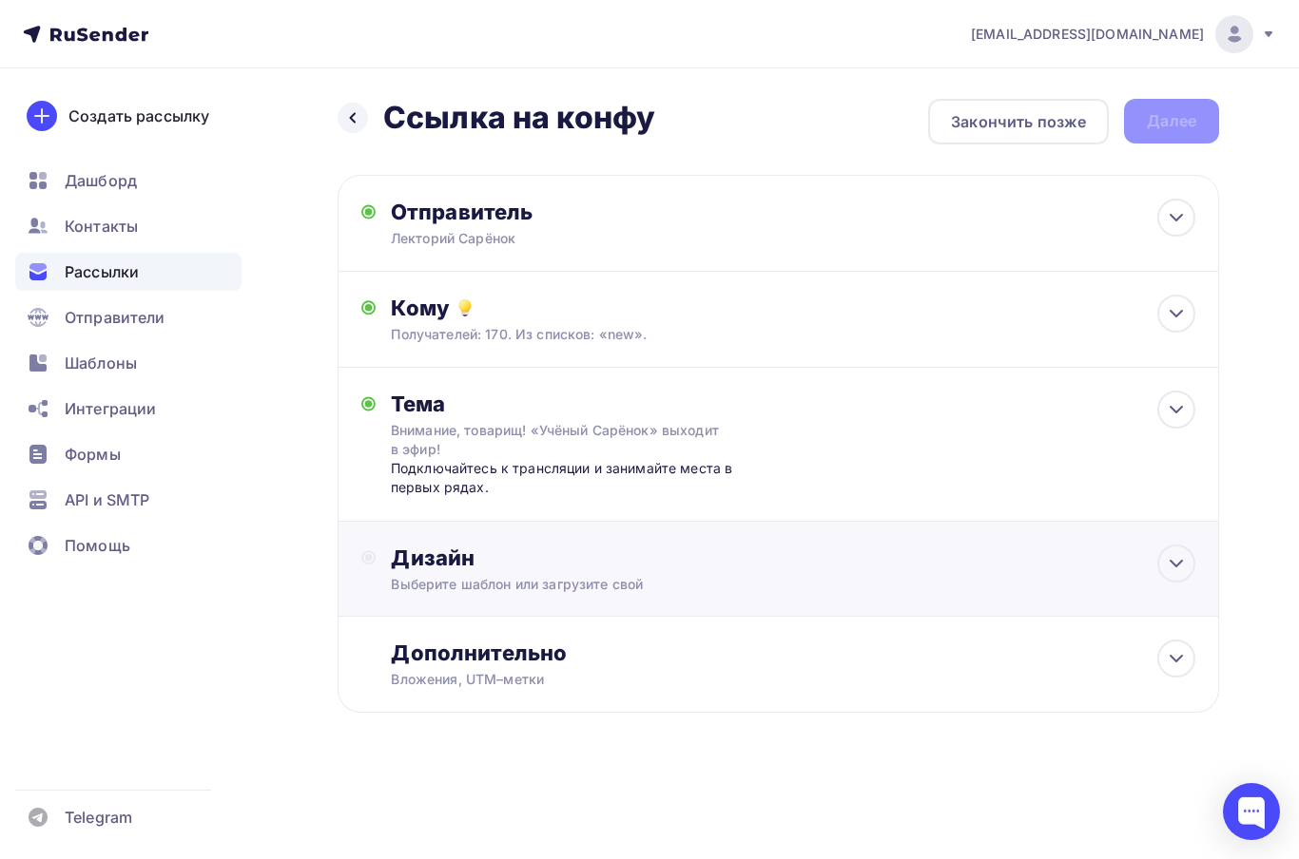
click at [682, 551] on div "Дизайн" at bounding box center [793, 558] width 804 height 27
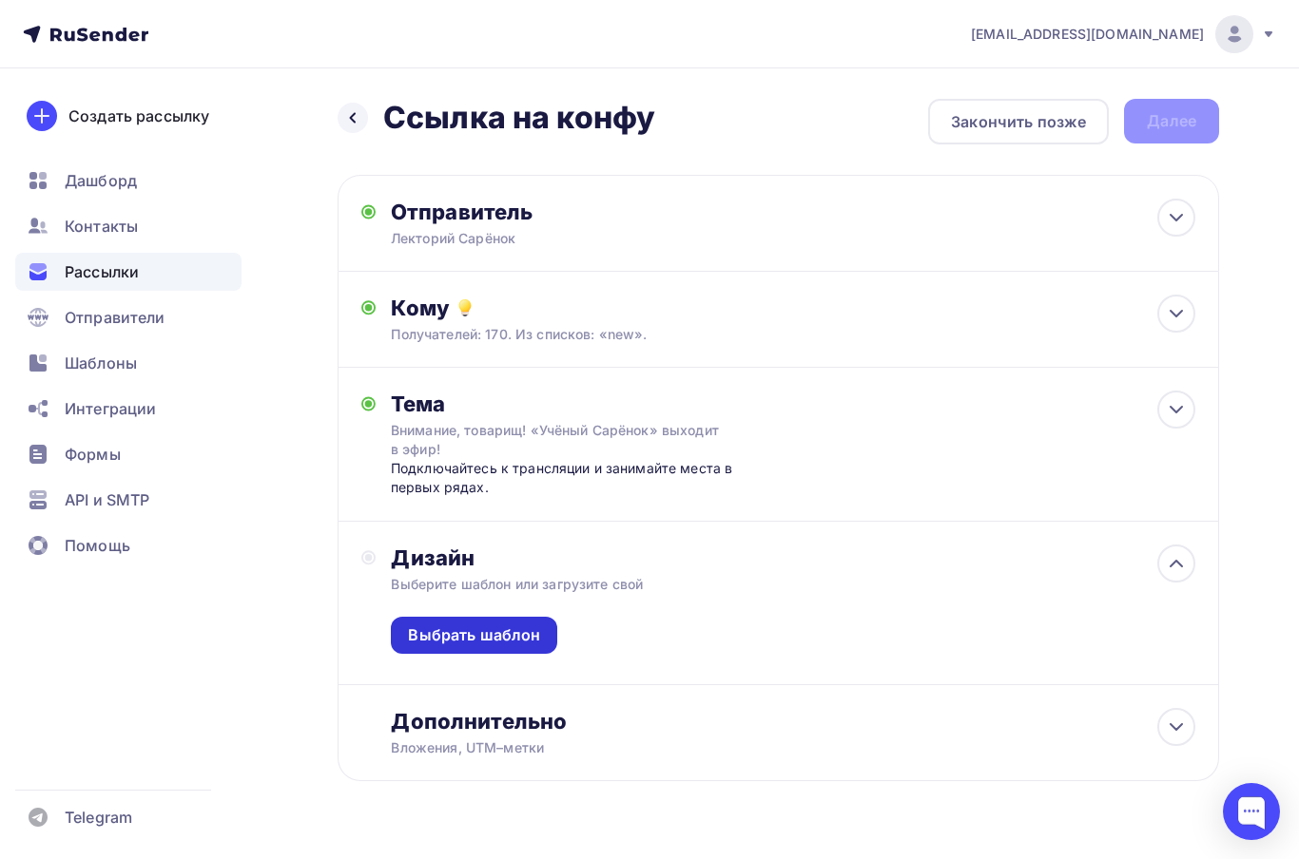
click at [551, 638] on div "Выбрать шаблон" at bounding box center [474, 635] width 166 height 37
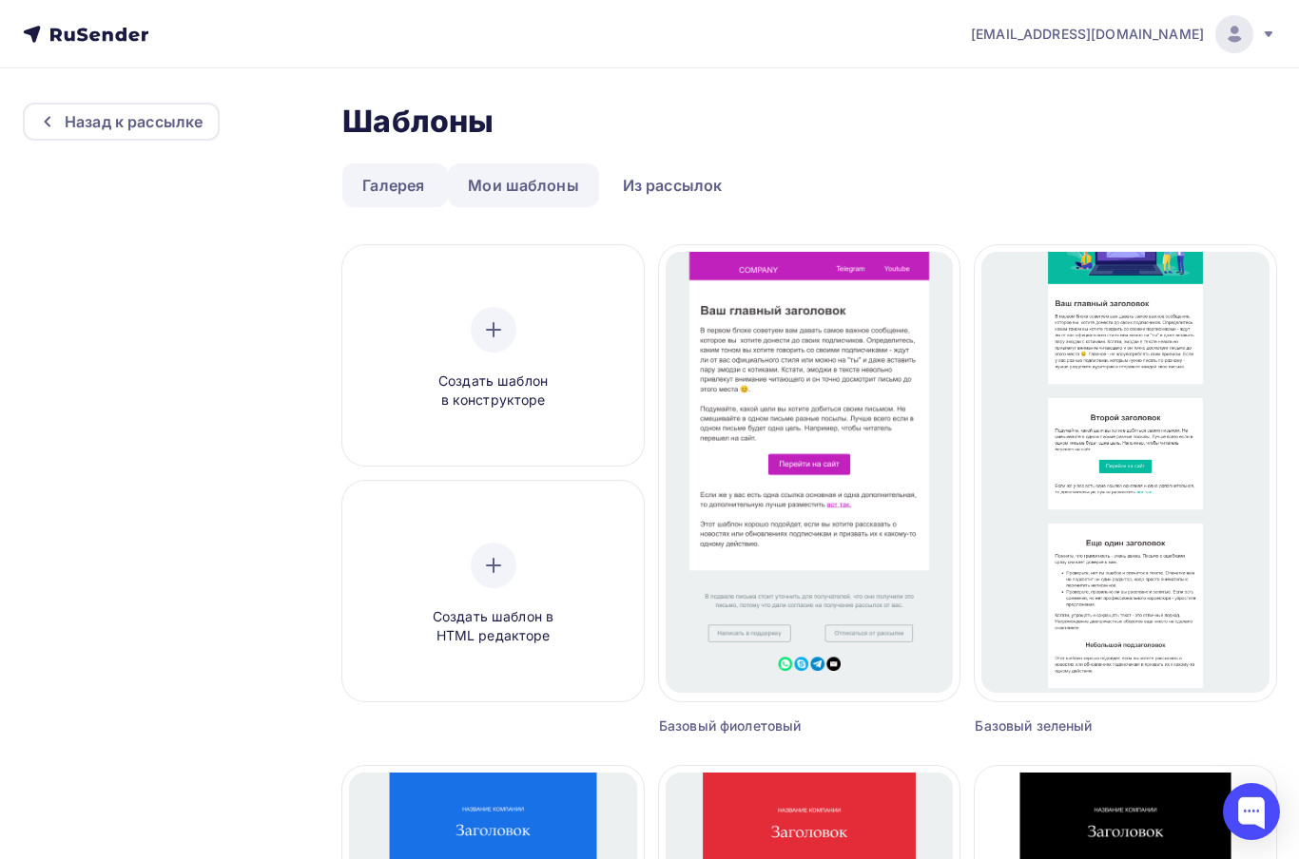
click at [576, 197] on link "Мои шаблоны" at bounding box center [523, 186] width 151 height 44
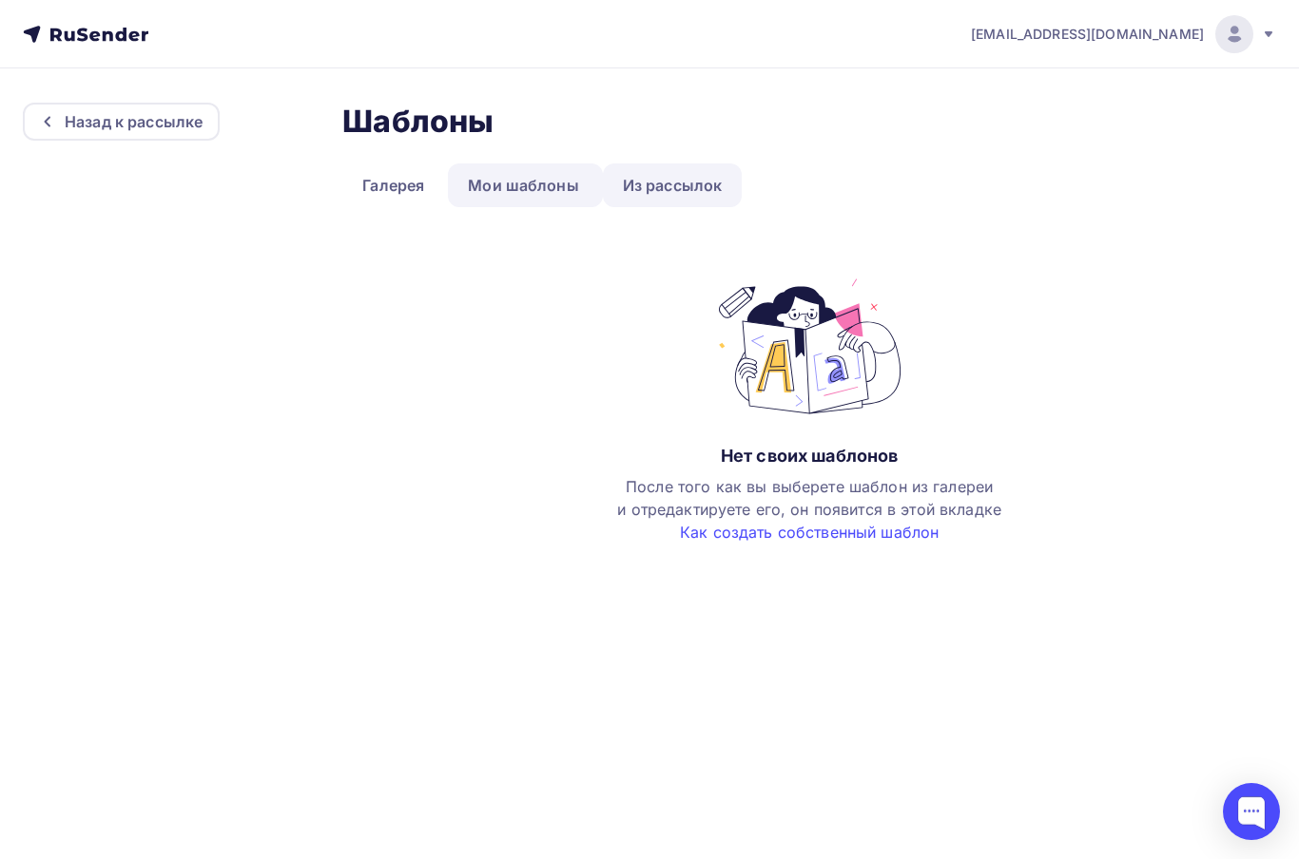
click at [695, 178] on link "Из рассылок" at bounding box center [673, 186] width 140 height 44
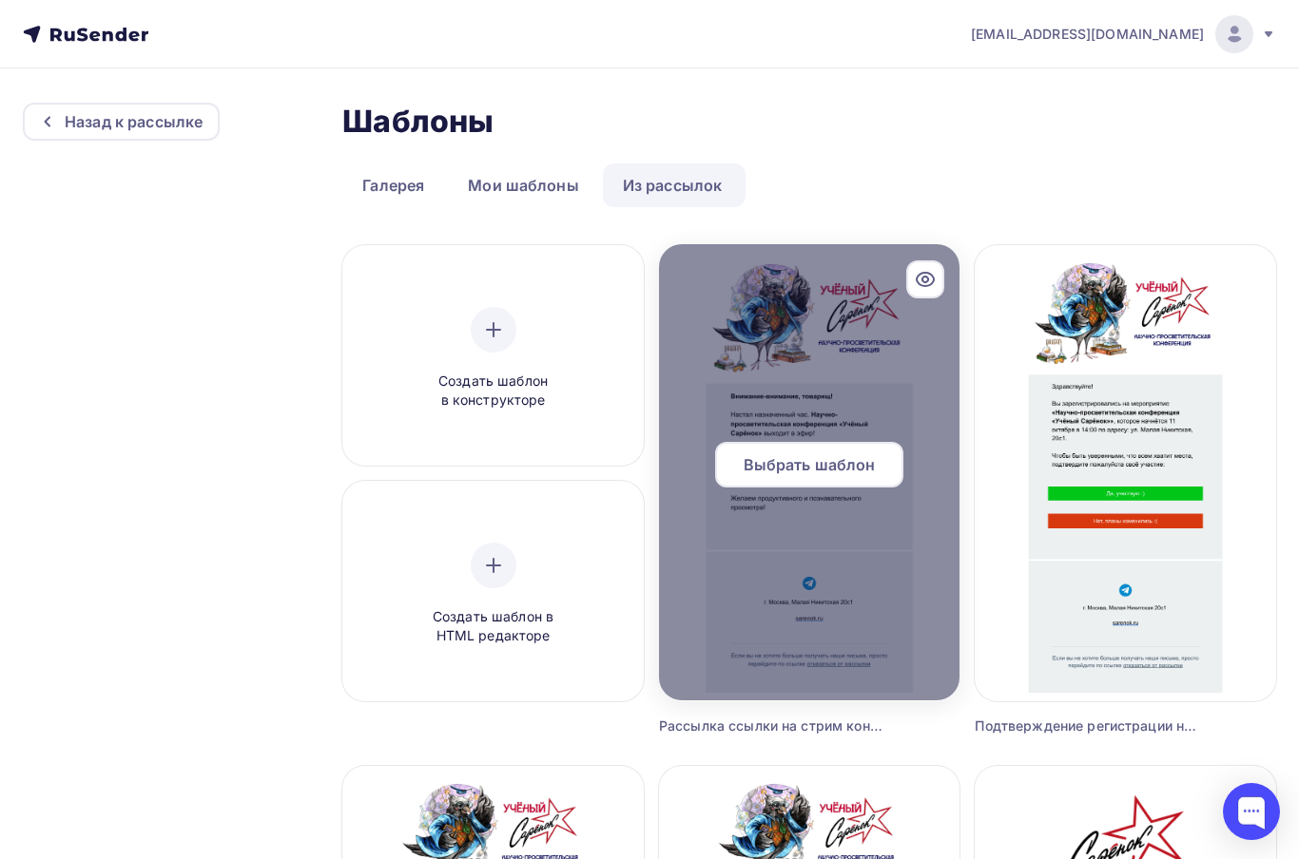
click at [877, 474] on div "Выбрать шаблон" at bounding box center [809, 465] width 188 height 46
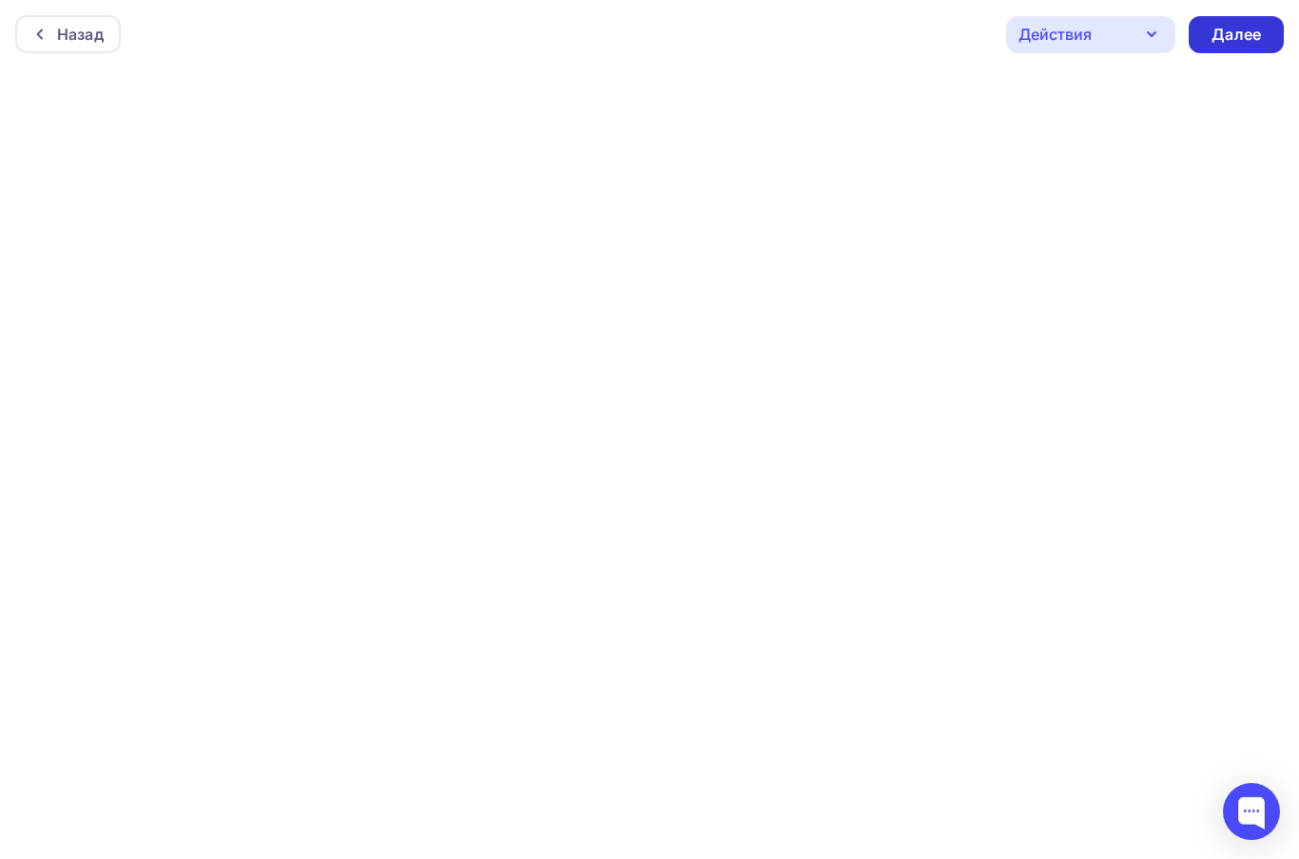
click at [1273, 30] on div "Далее" at bounding box center [1235, 34] width 95 height 37
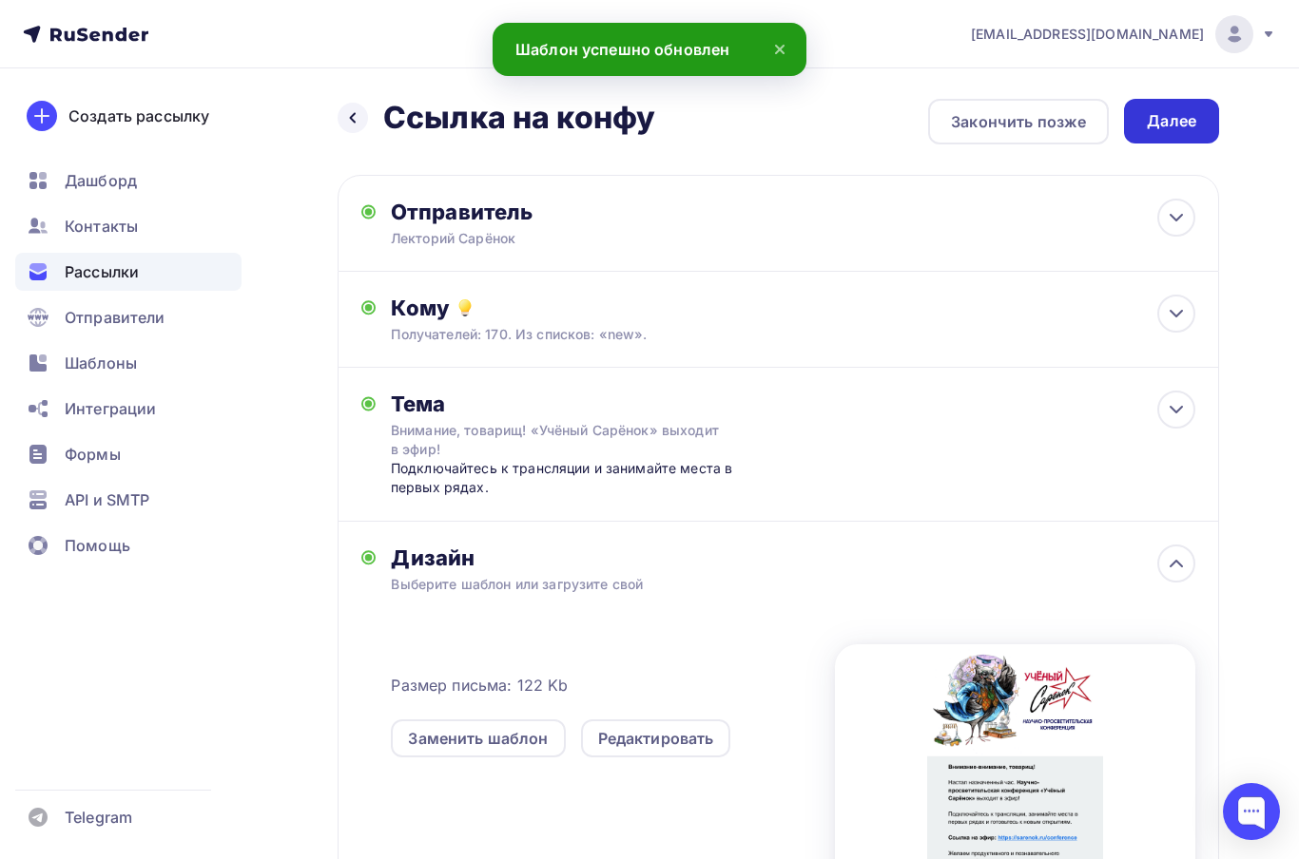
click at [1198, 120] on div "Далее" at bounding box center [1171, 121] width 95 height 45
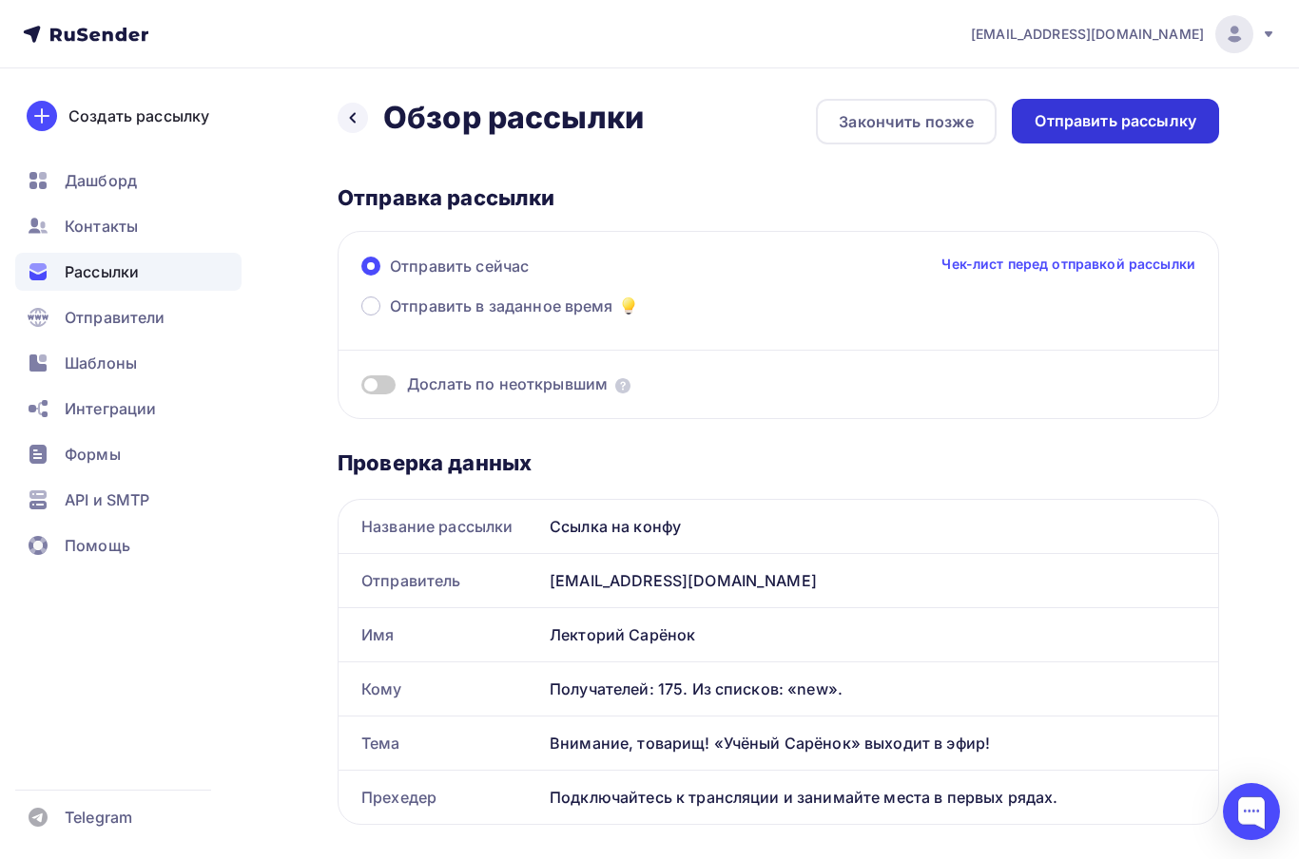
click at [1189, 108] on div "Отправить рассылку" at bounding box center [1114, 121] width 207 height 45
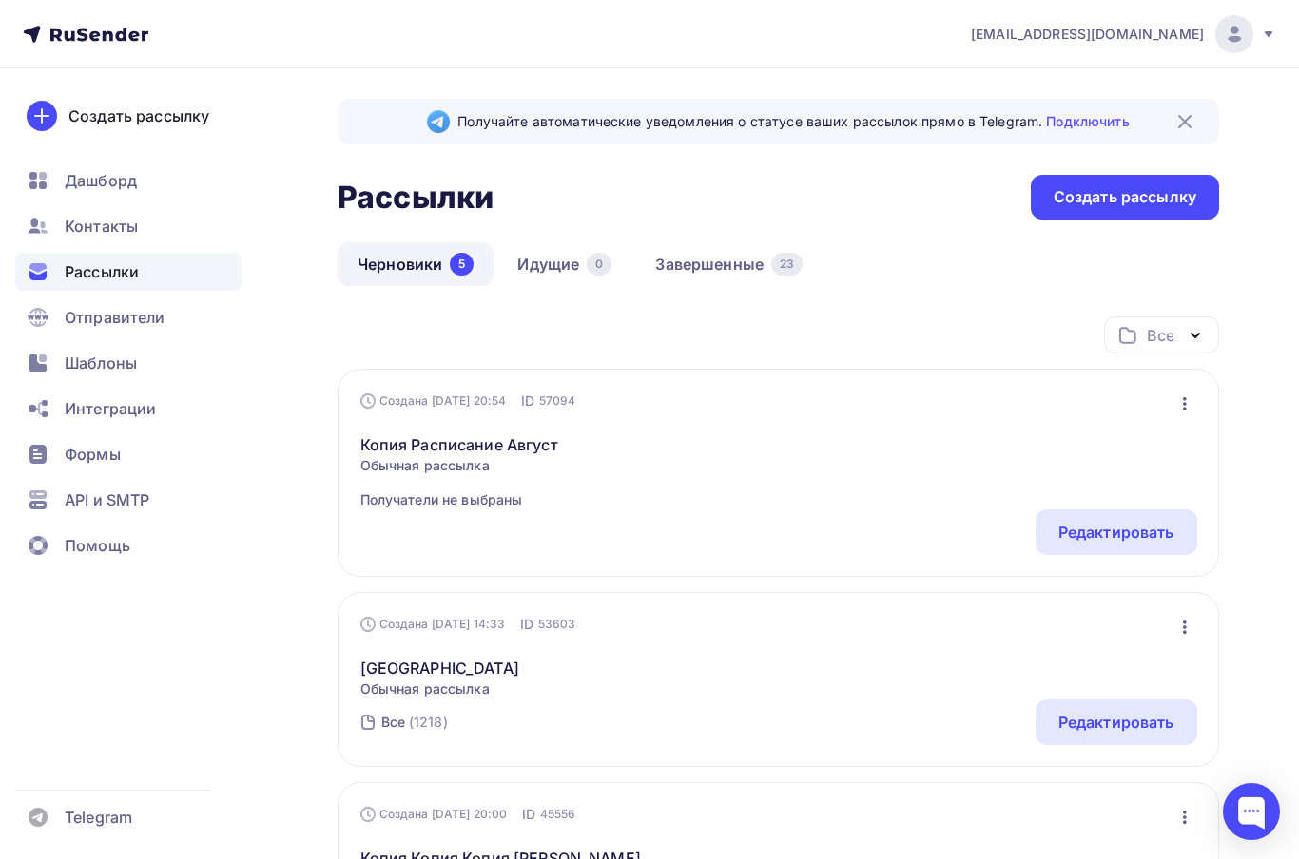
click at [763, 296] on div "Черновики 5 Идущие 0 Завершенные 23" at bounding box center [777, 279] width 881 height 74
click at [780, 271] on div "23" at bounding box center [786, 264] width 31 height 23
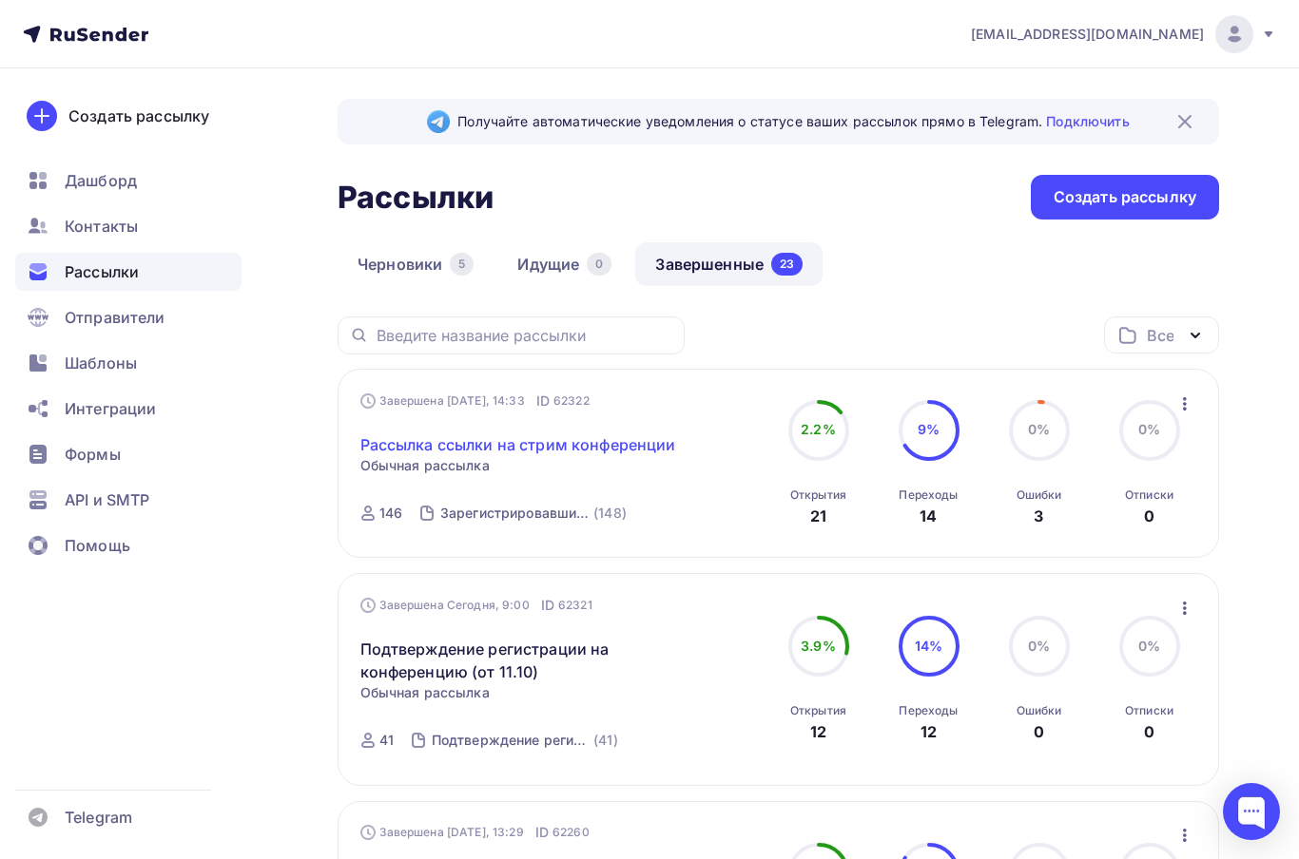
click at [563, 451] on link "Рассылка ссылки на стрим конференции" at bounding box center [518, 444] width 316 height 23
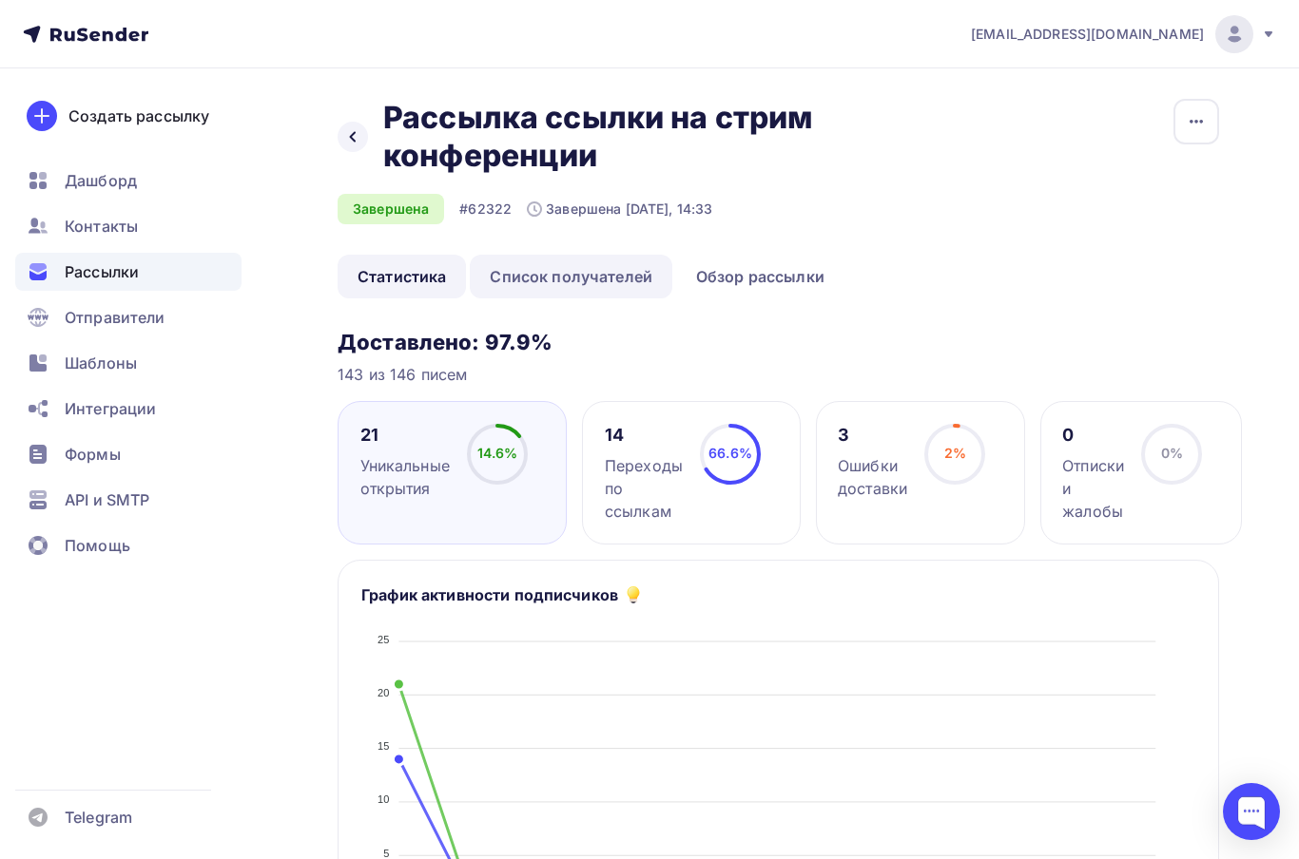
click at [636, 278] on link "Список получателей" at bounding box center [571, 277] width 202 height 44
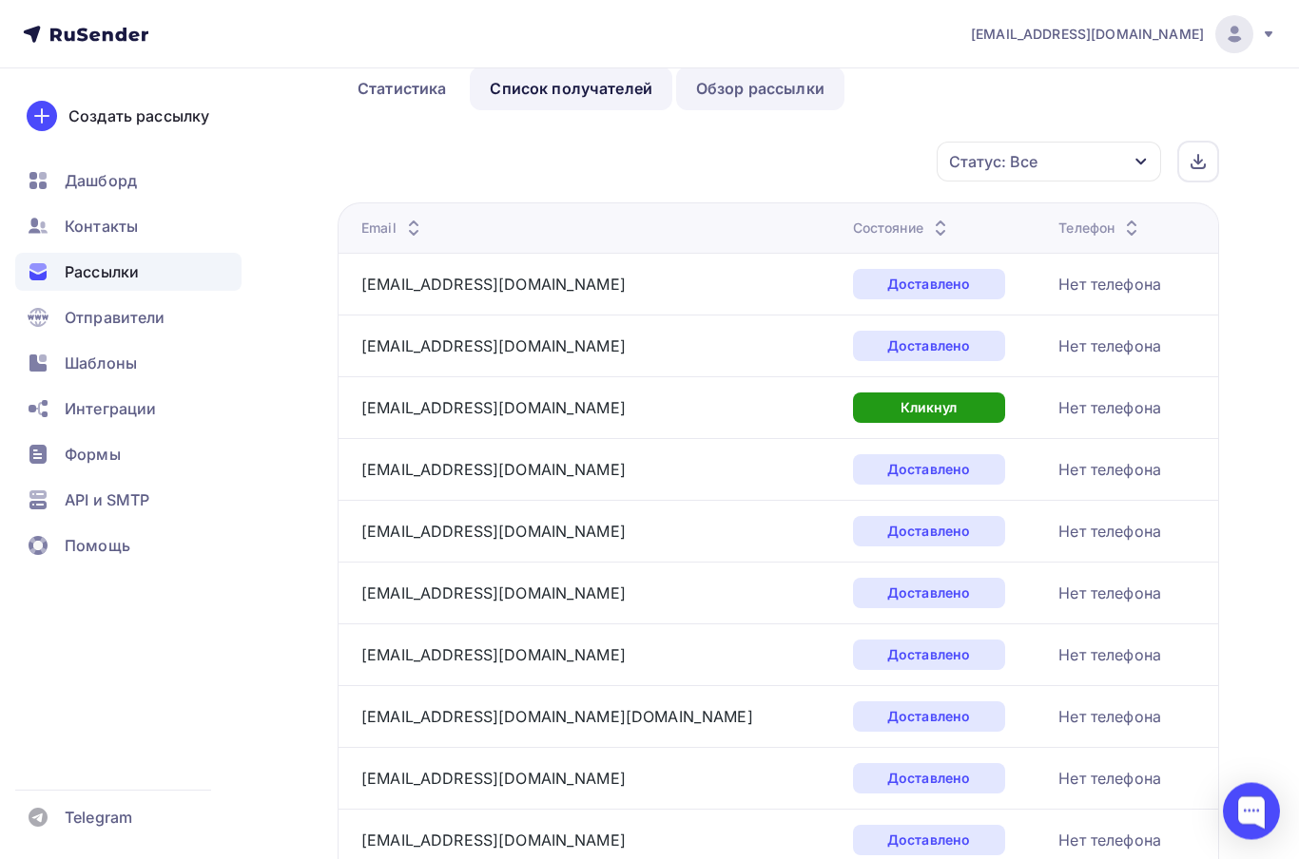
scroll to position [134, 0]
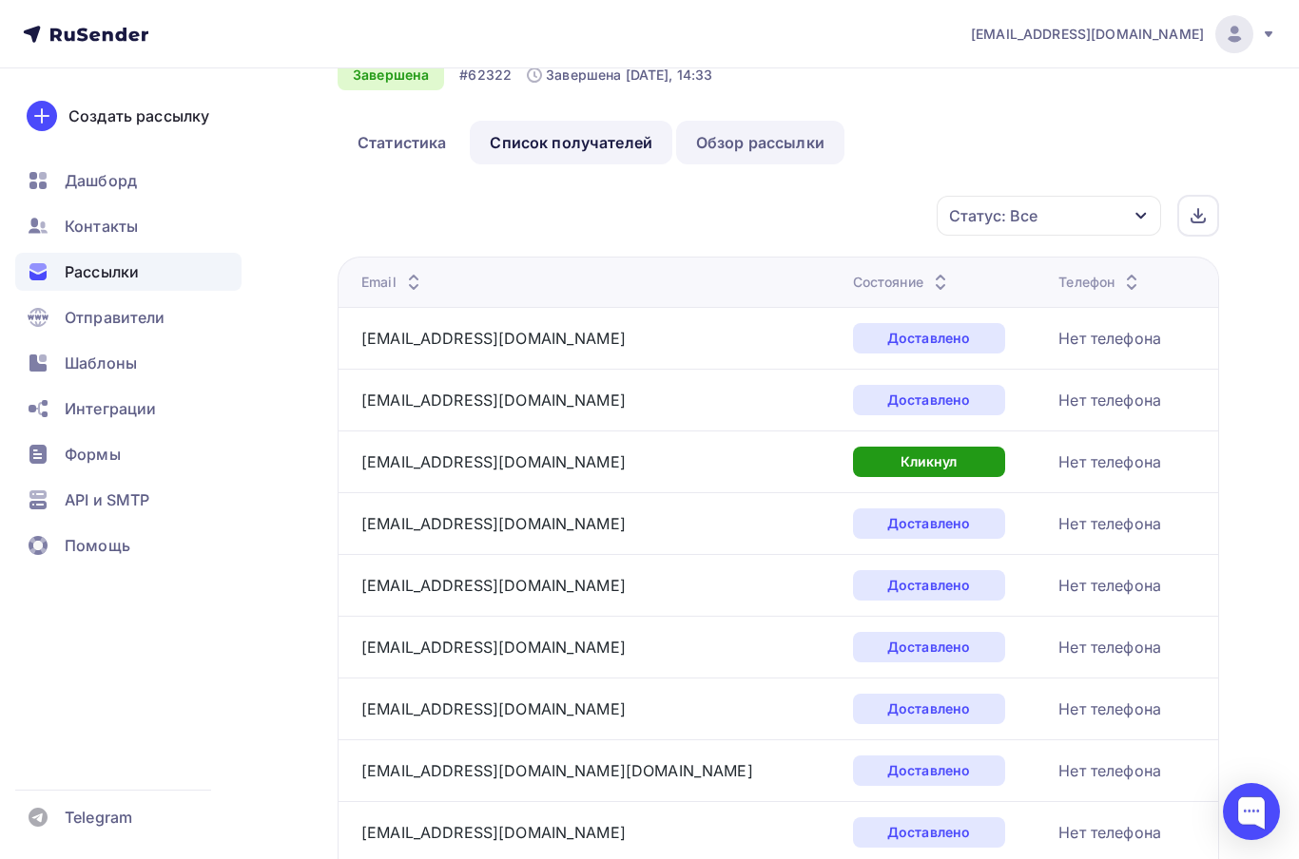
click at [828, 133] on link "Обзор рассылки" at bounding box center [760, 143] width 168 height 44
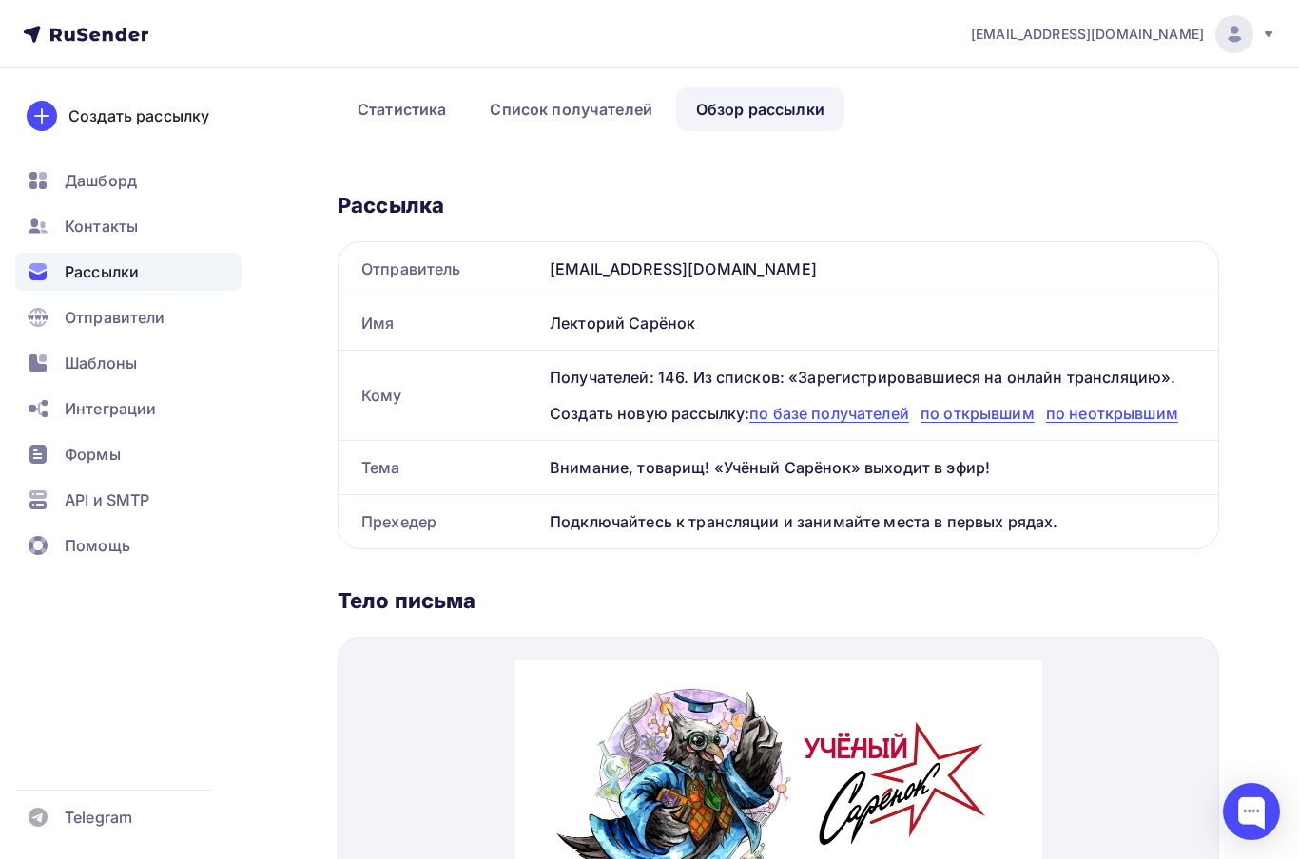
scroll to position [184, 0]
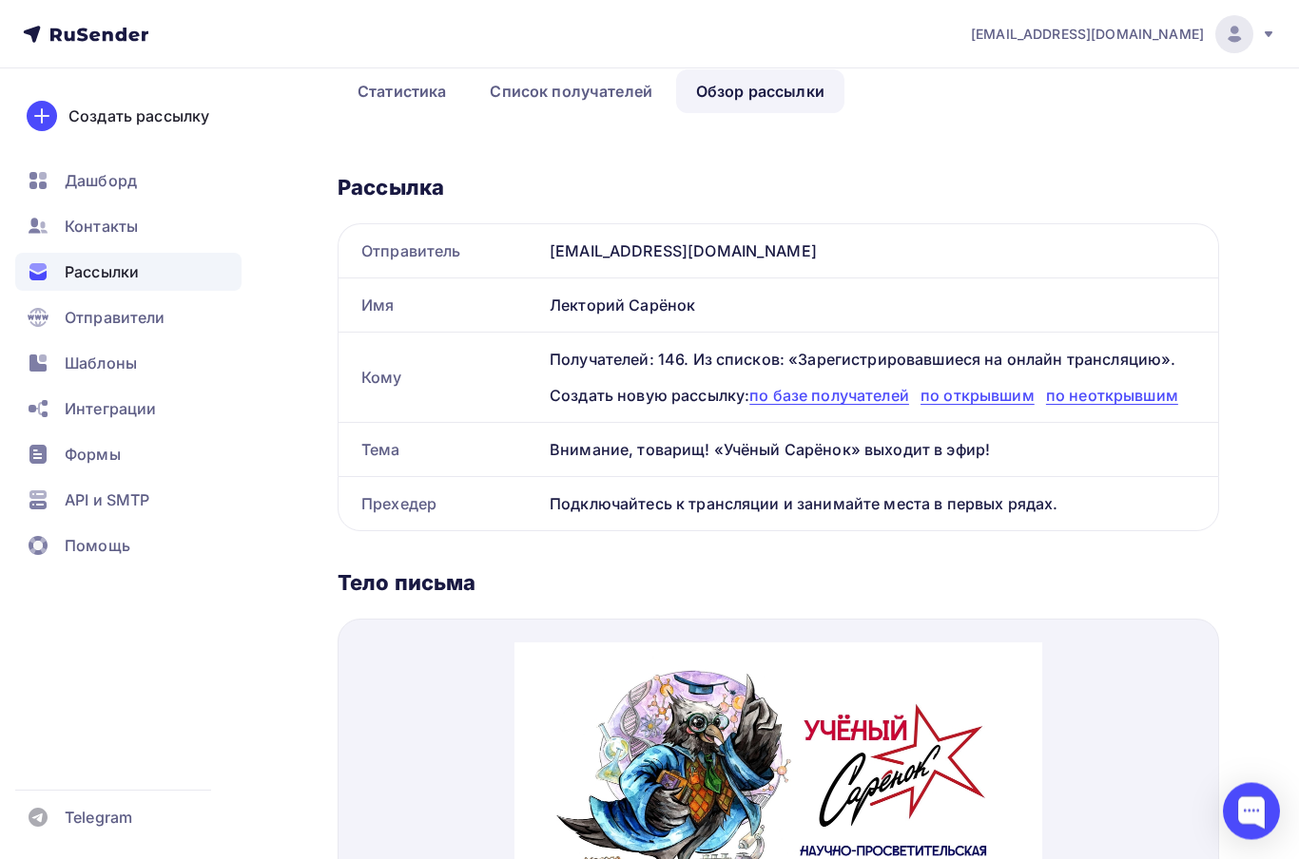
click at [785, 450] on div "Внимание, товарищ! «Учёный Сарёнок» выходит в эфир!" at bounding box center [880, 450] width 676 height 53
click at [786, 452] on div "Внимание, товарищ! «Учёный Сарёнок» выходит в эфир!" at bounding box center [880, 450] width 676 height 53
click at [785, 456] on div "Внимание, товарищ! «Учёный Сарёнок» выходит в эфир!" at bounding box center [880, 450] width 676 height 53
click at [767, 452] on div "Внимание, товарищ! «Учёный Сарёнок» выходит в эфир!" at bounding box center [880, 450] width 676 height 53
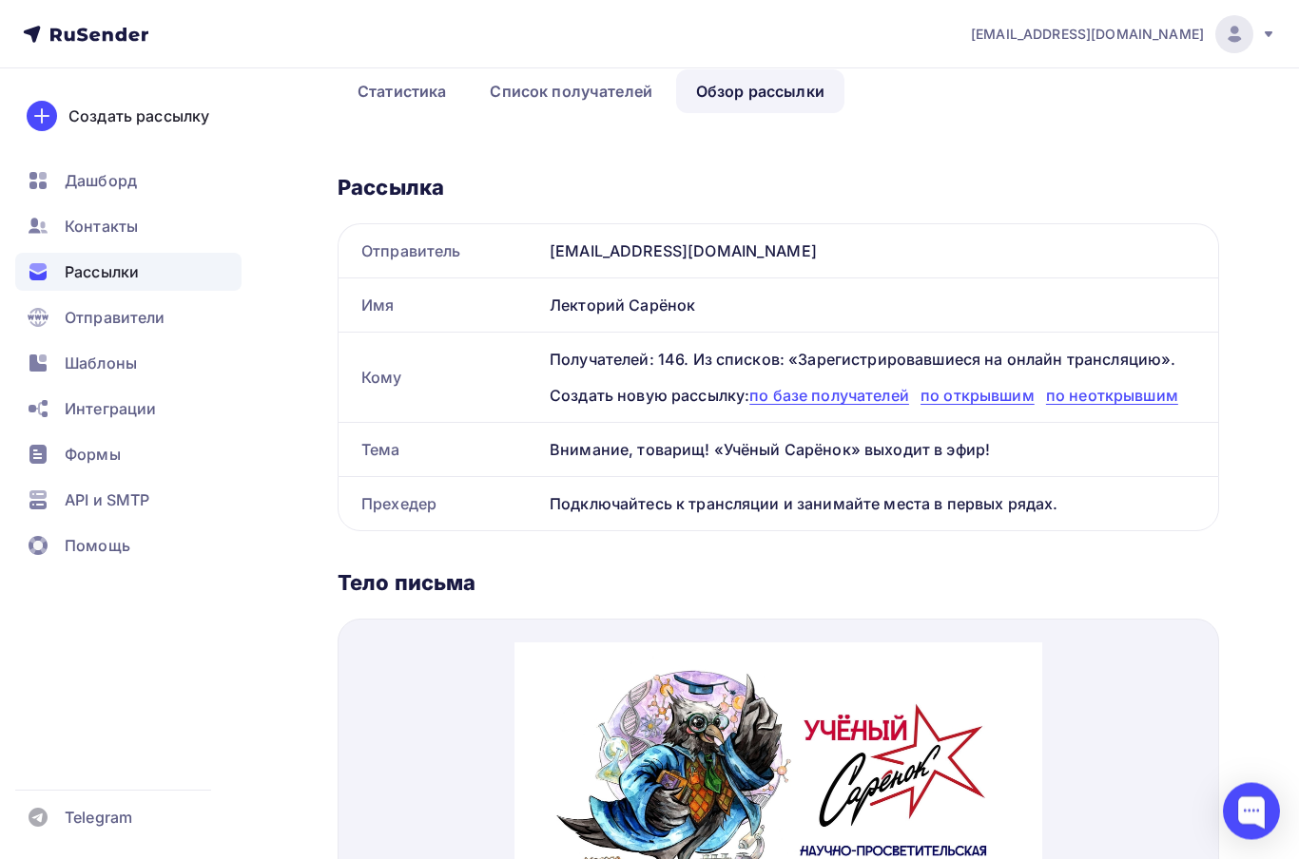
copy div "Внимание, товарищ! «Учёный Сарёнок» выходит в эфир!"
click at [848, 437] on div "Внимание, товарищ! «Учёный Сарёнок» выходит в эфир!" at bounding box center [880, 450] width 676 height 53
click at [72, 259] on div "Рассылки" at bounding box center [128, 272] width 226 height 38
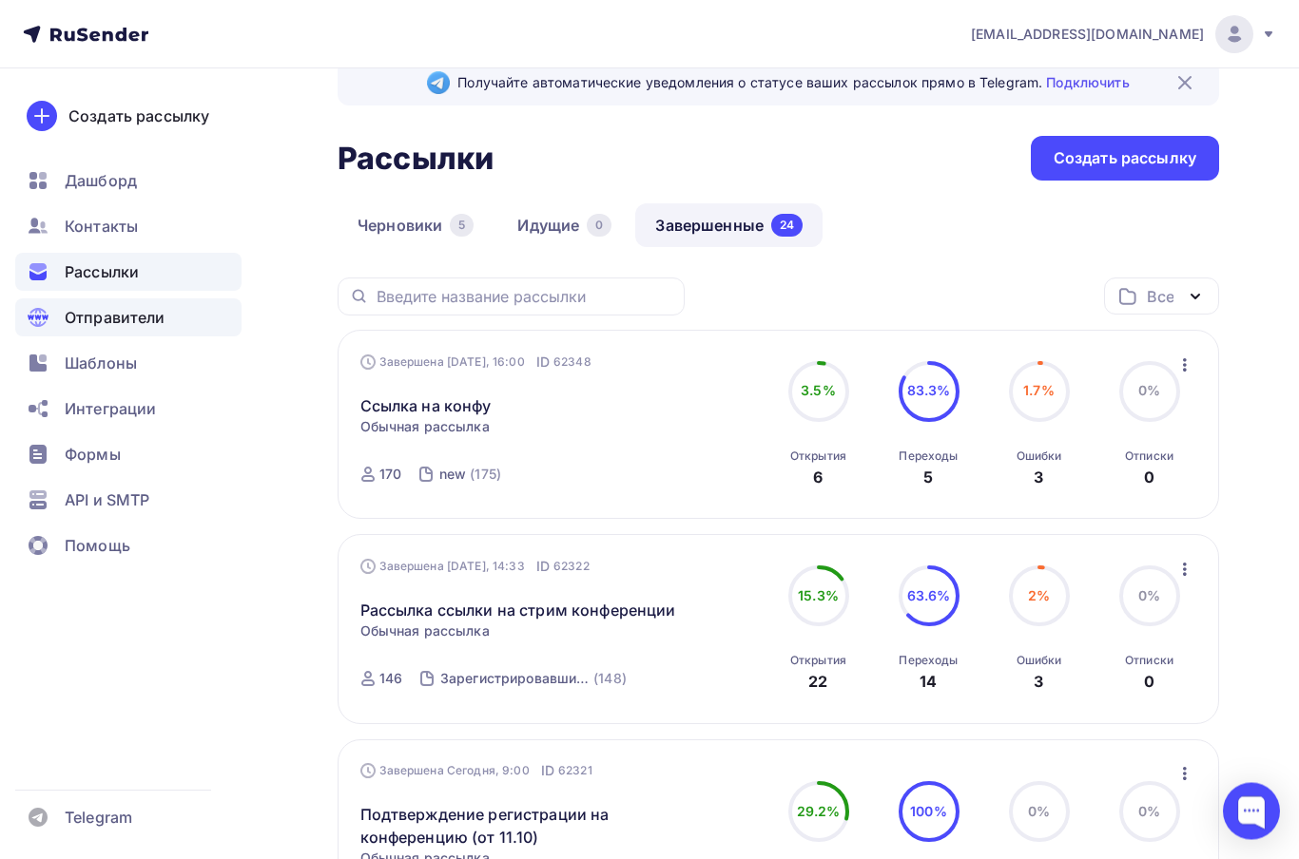
scroll to position [39, 0]
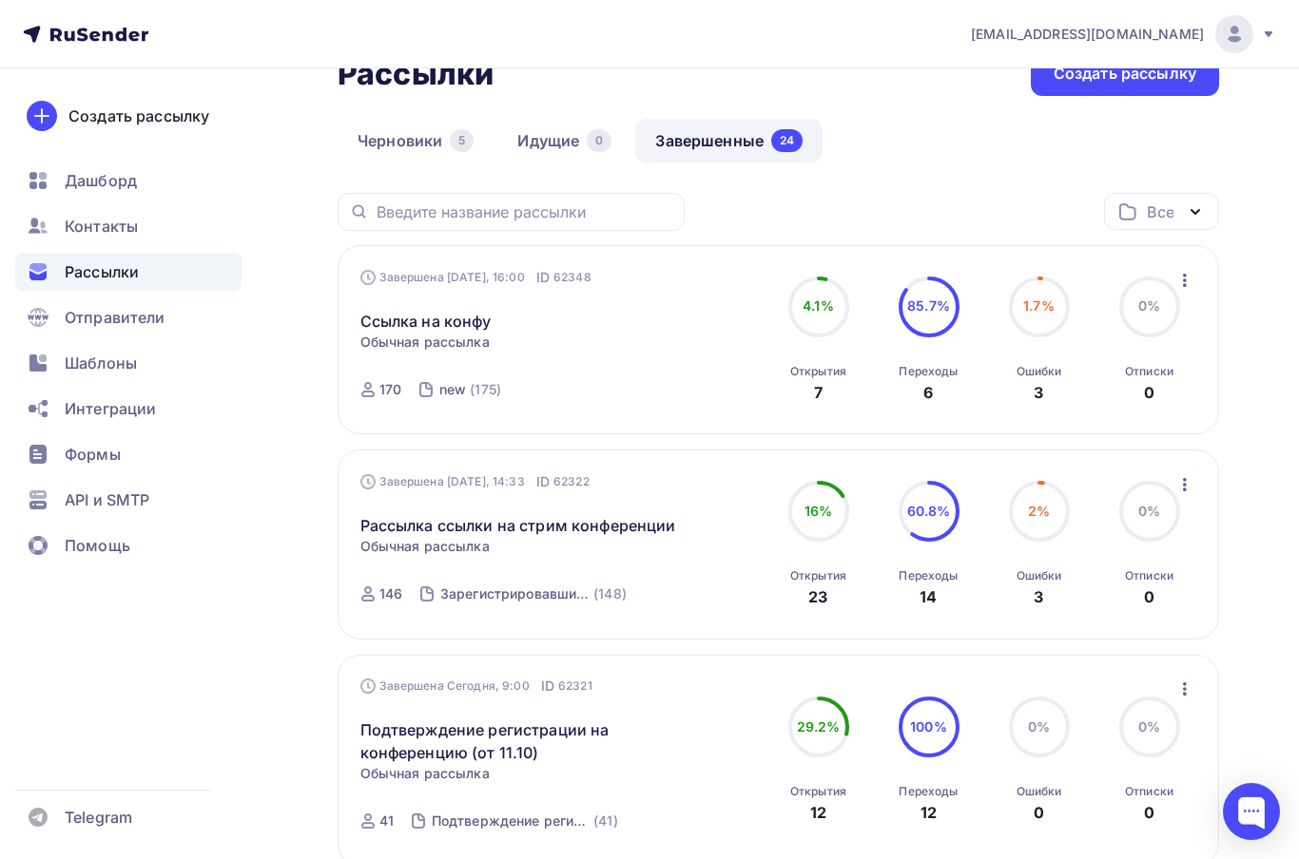
scroll to position [132, 0]
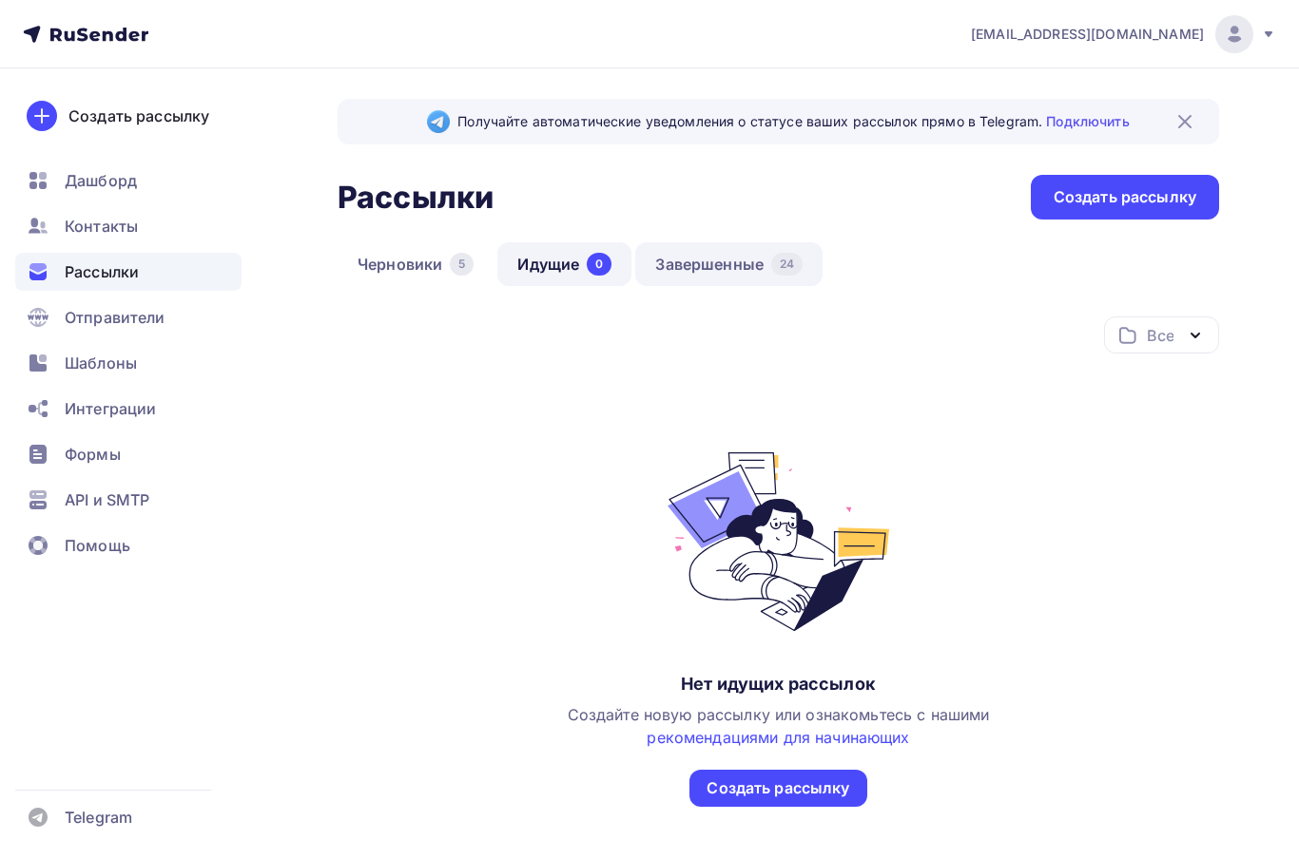
click at [772, 261] on link "Завершенные 24" at bounding box center [728, 264] width 187 height 44
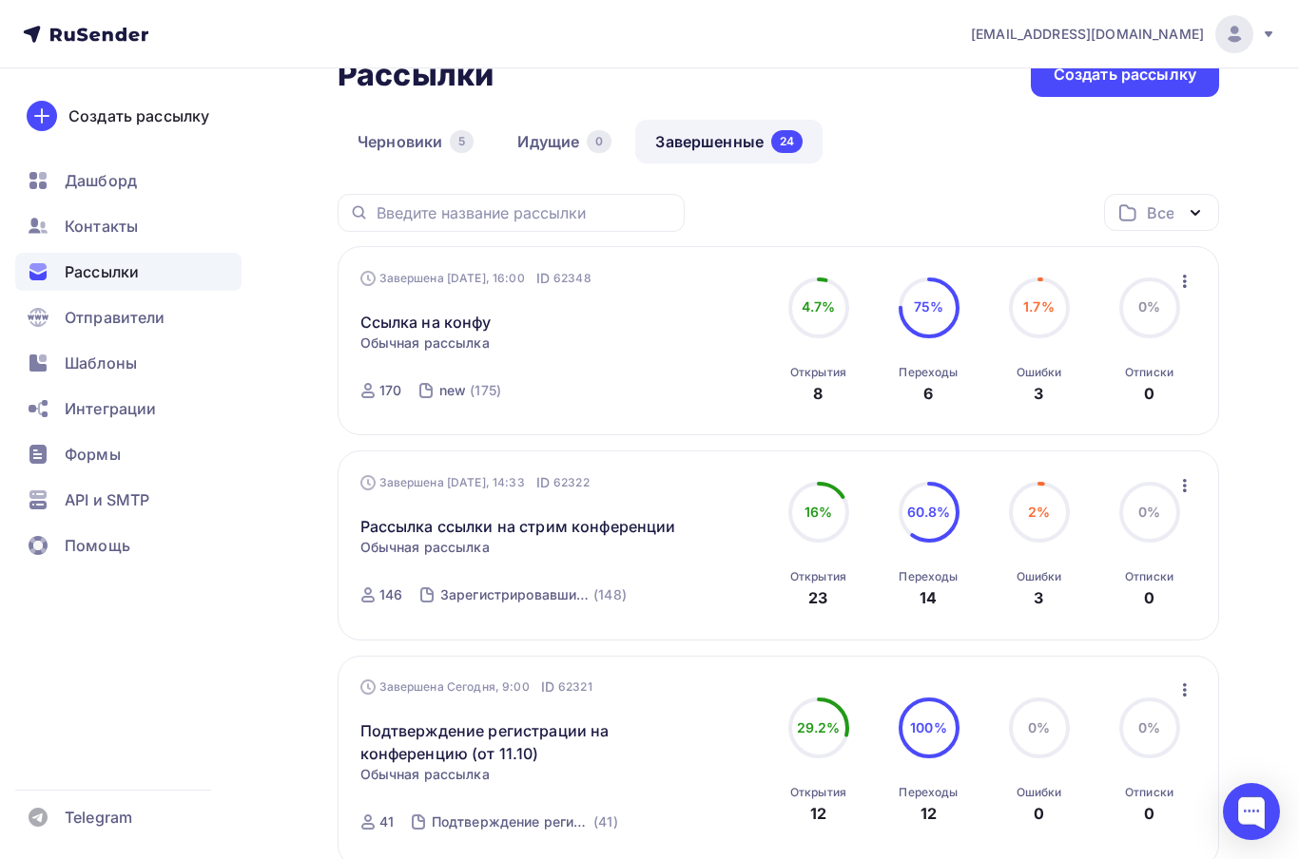
scroll to position [125, 0]
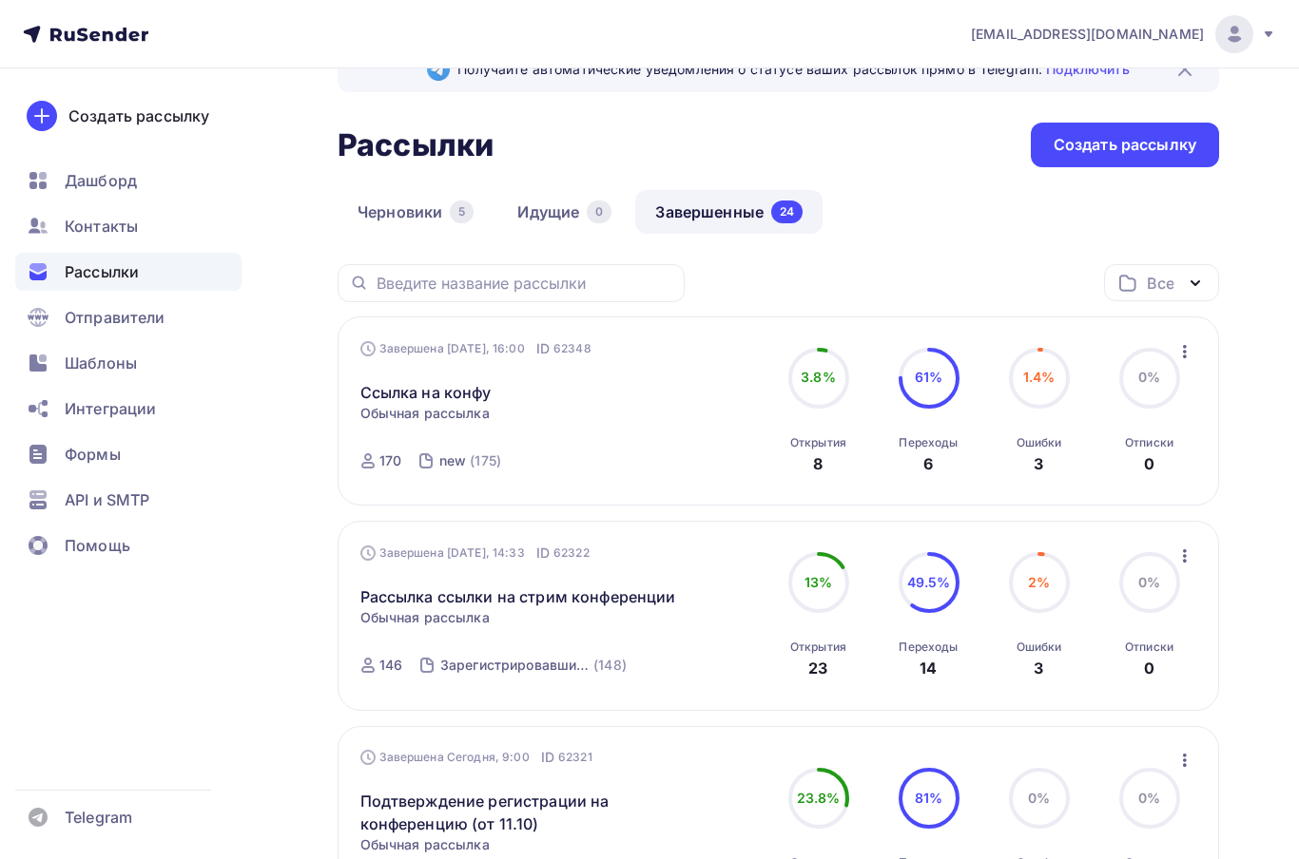
scroll to position [77, 0]
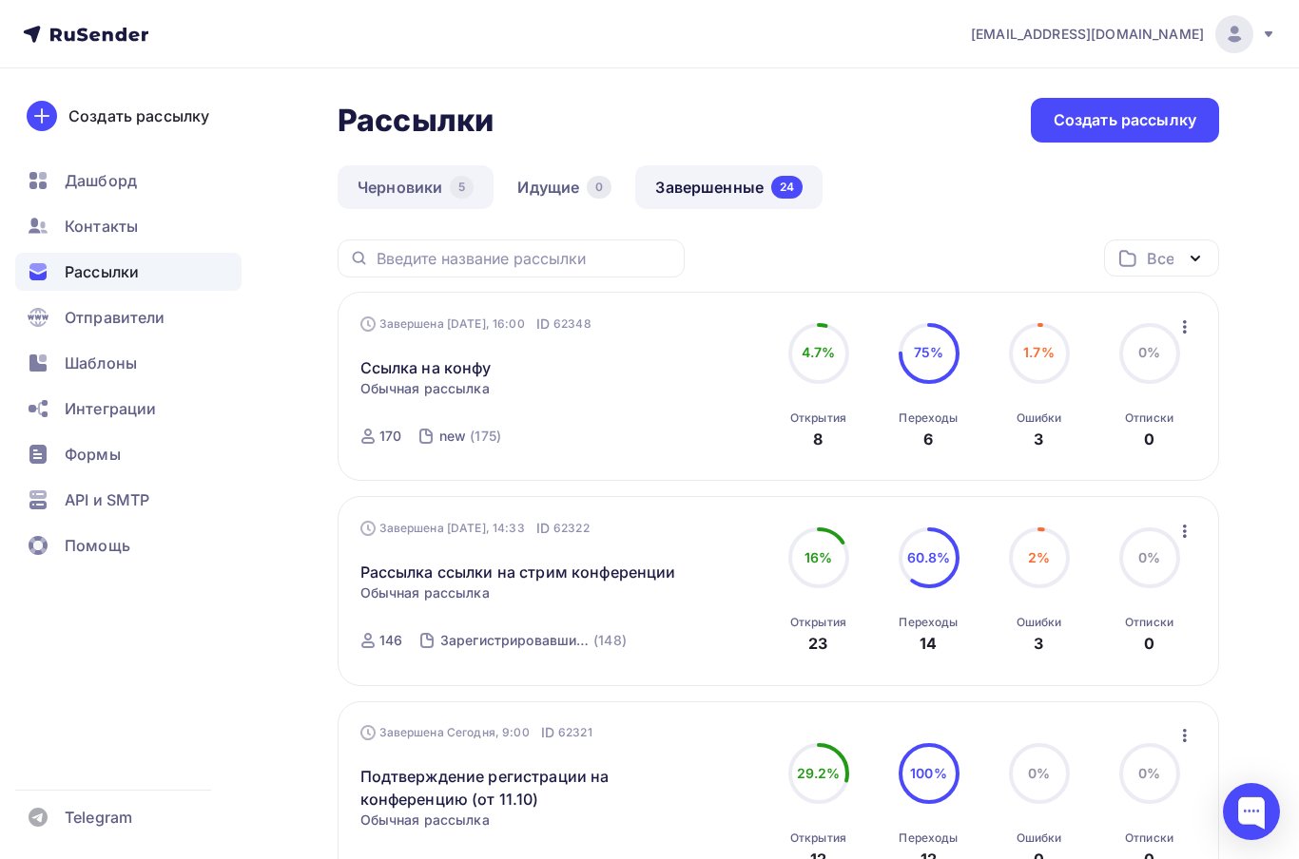
click at [464, 200] on link "Черновики 5" at bounding box center [415, 187] width 156 height 44
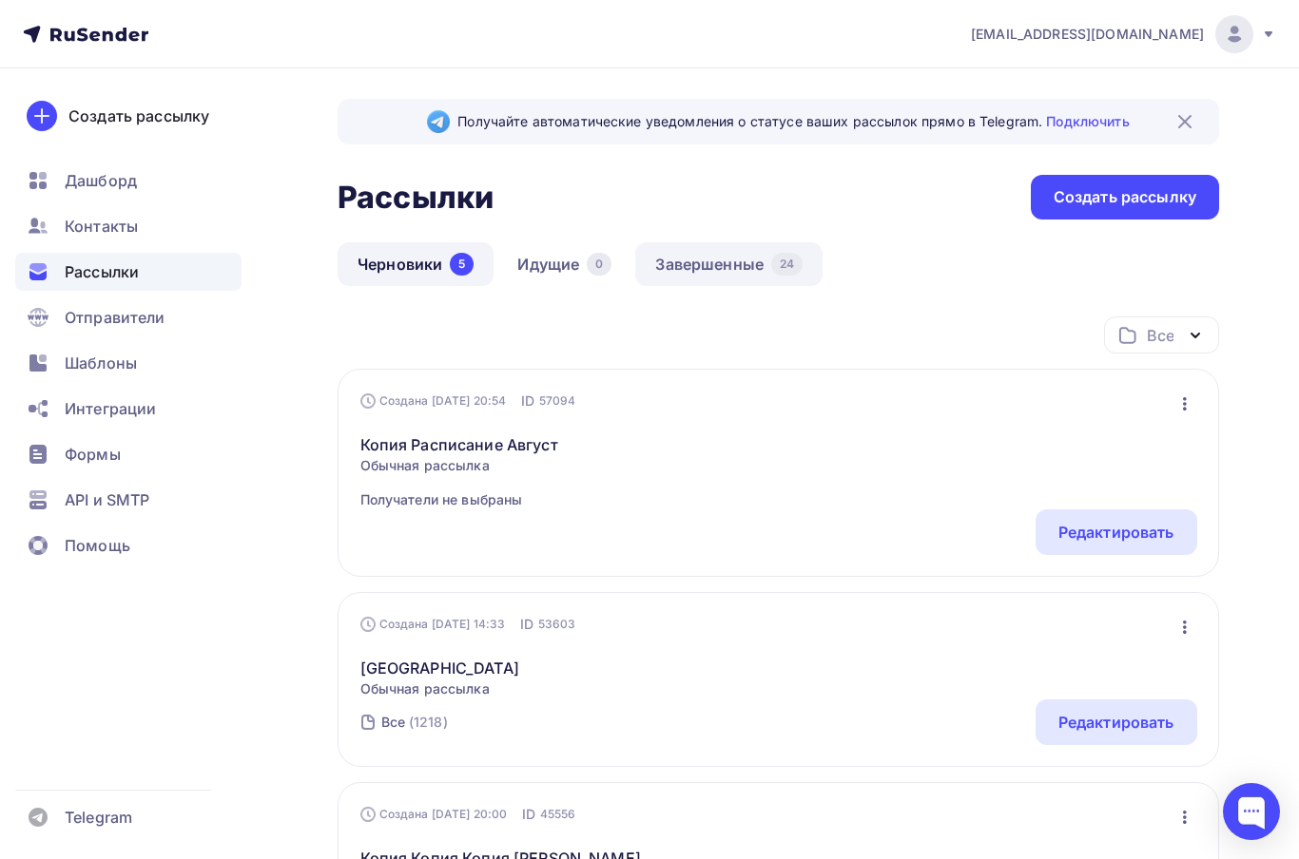
click at [703, 254] on link "Завершенные 24" at bounding box center [728, 264] width 187 height 44
